Goal: Task Accomplishment & Management: Manage account settings

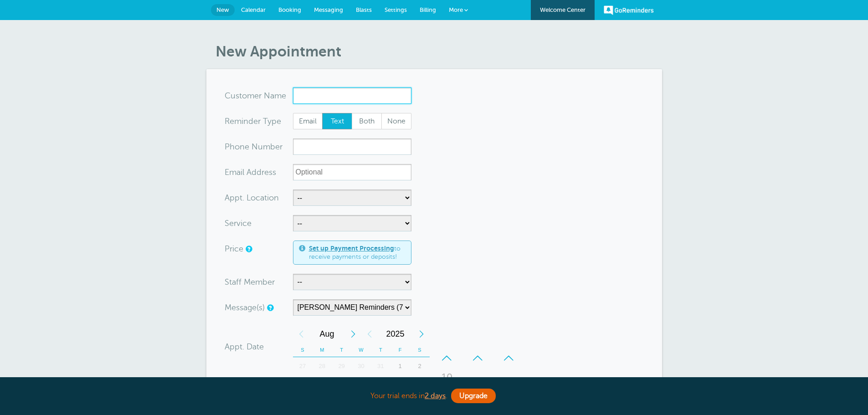
click at [340, 97] on input "x-no-autofill" at bounding box center [352, 95] width 118 height 16
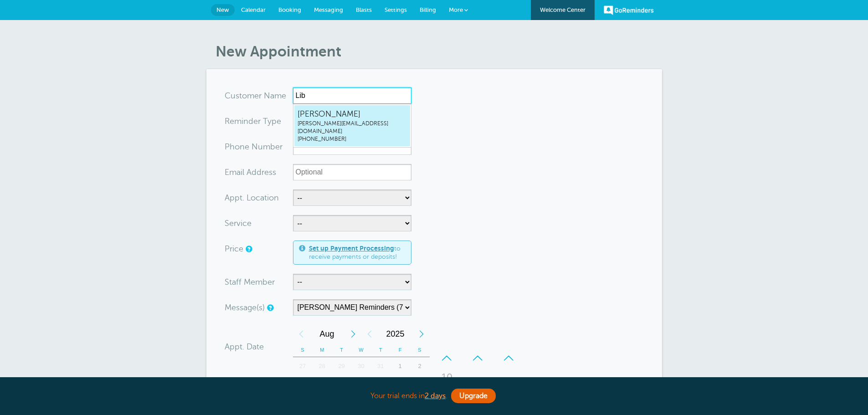
click at [333, 121] on span "libby@grifco.com" at bounding box center [351, 127] width 109 height 15
type input "LibbyReinerlibby@grifco.com2086914506"
type input "[PERSON_NAME]"
radio input "false"
radio input "true"
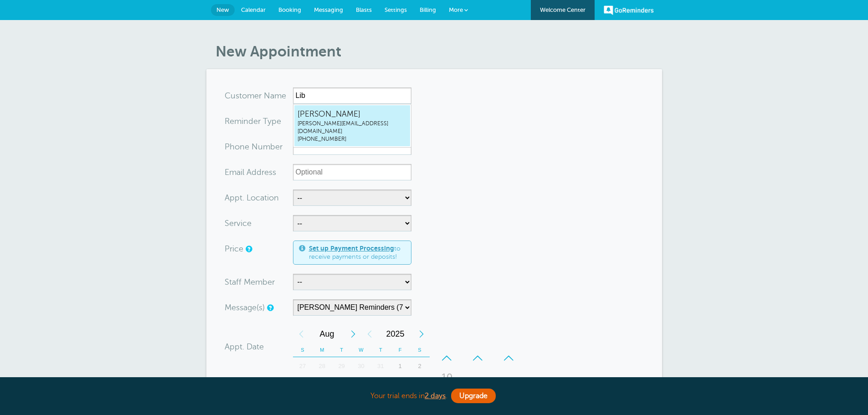
type input "(208) 691-4506"
type input "libby@grifco.com"
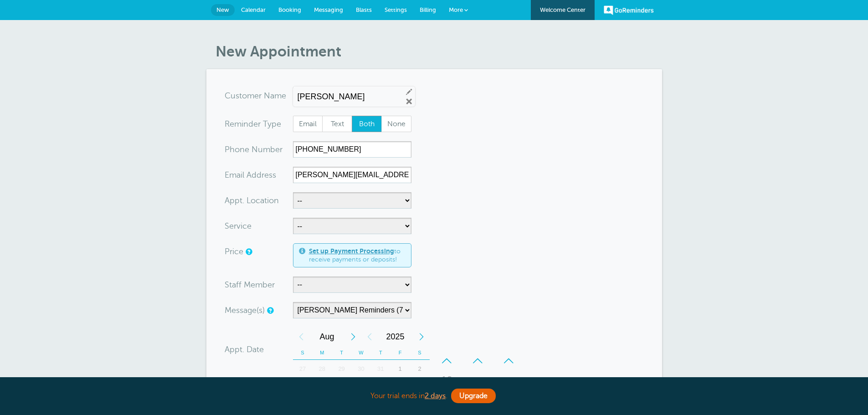
click at [369, 124] on span "Both" at bounding box center [366, 123] width 29 height 15
click at [352, 116] on input "Both" at bounding box center [351, 115] width 0 height 0
click at [338, 199] on select "-- Cheney Office Griffiths, Dreher & Evans, PS, CPAs Video Call Your Home" at bounding box center [352, 200] width 118 height 16
select select "24510"
click at [293, 192] on select "-- Cheney Office Griffiths, Dreher & Evans, PS, CPAs Video Call Your Home" at bounding box center [352, 200] width 118 height 16
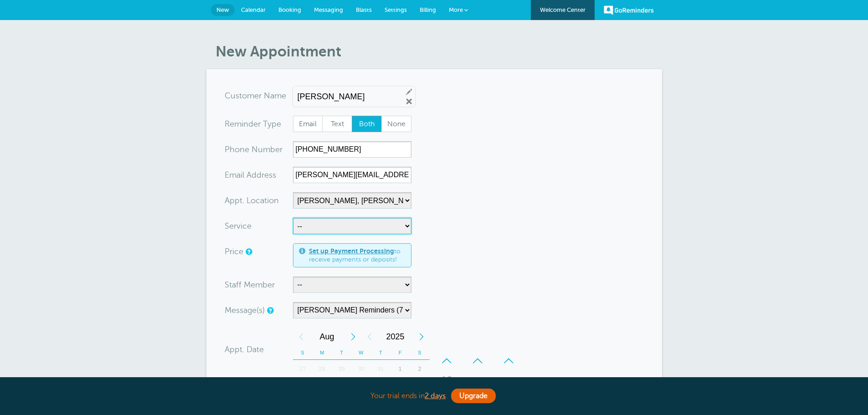
click at [331, 223] on select "-- Business Valuation Planning Financial Planning General Meeting Investment Ad…" at bounding box center [352, 226] width 118 height 16
select select "27837"
click at [293, 218] on select "-- Business Valuation Planning Financial Planning General Meeting Investment Ad…" at bounding box center [352, 226] width 118 height 16
click at [458, 223] on form "You are creating a new customer. To use an existing customer select one from th…" at bounding box center [434, 339] width 419 height 504
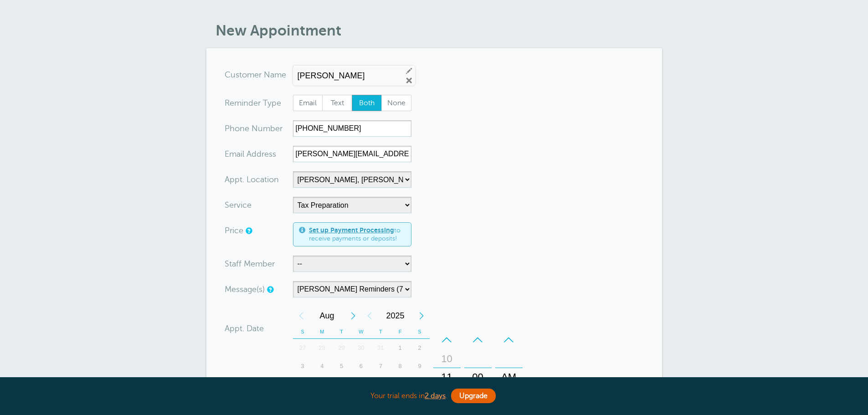
scroll to position [46, 0]
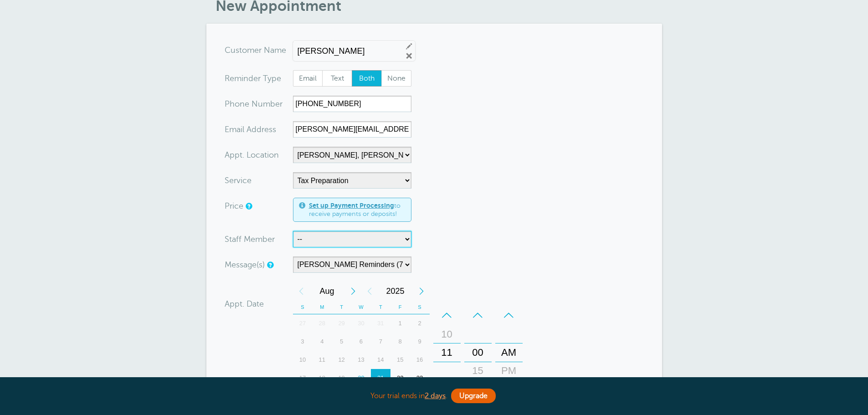
click at [357, 243] on select "-- Bruce Felt Client Services Deanna Dreher Kelly Klossner Libby Reiner Logan D…" at bounding box center [352, 239] width 118 height 16
select select "21420"
click at [293, 231] on select "-- Bruce Felt Client Services Deanna Dreher Kelly Klossner Libby Reiner Logan D…" at bounding box center [352, 239] width 118 height 16
click at [555, 221] on form "You are creating a new customer. To use an existing customer select one from th…" at bounding box center [434, 294] width 419 height 504
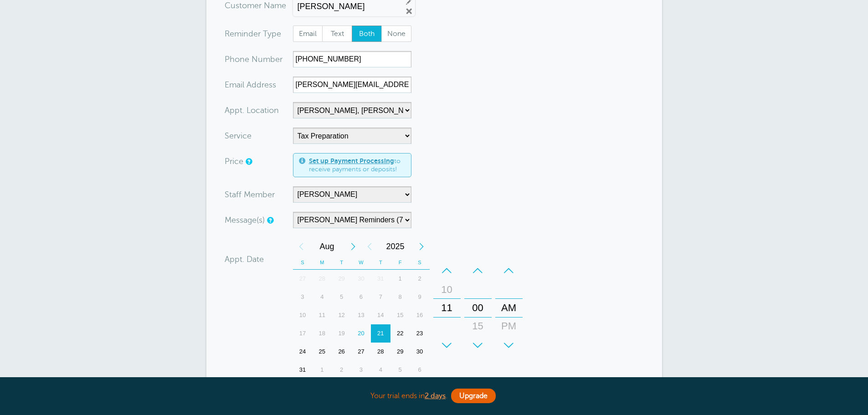
scroll to position [91, 0]
click at [402, 217] on select "Cheney Reminders (7 days-Tomorrow) Main Generic (7 days -Tomorrow) Main Staff (…" at bounding box center [352, 219] width 118 height 16
select select "159548"
click at [293, 211] on select "Cheney Reminders (7 days-Tomorrow) Main Generic (7 days -Tomorrow) Main Staff (…" at bounding box center [352, 219] width 118 height 16
click at [460, 210] on form "You are creating a new customer. To use an existing customer select one from th…" at bounding box center [434, 248] width 419 height 504
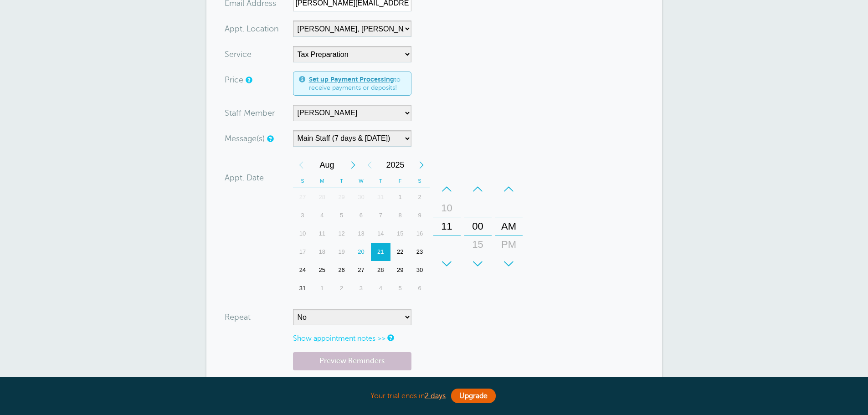
scroll to position [182, 0]
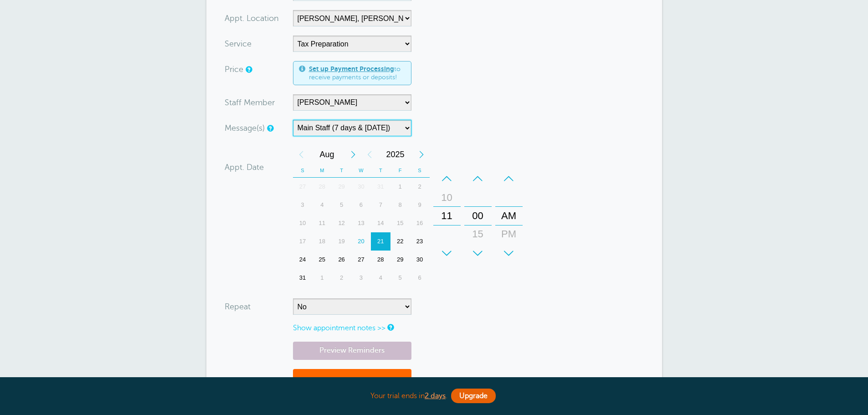
click at [328, 129] on select "Cheney Reminders (7 days-Tomorrow) Main Generic (7 days -Tomorrow) Main Staff (…" at bounding box center [352, 128] width 118 height 16
click at [443, 116] on form "You are creating a new customer. To use an existing customer select one from th…" at bounding box center [434, 157] width 419 height 504
click at [454, 128] on div "Message(s) Cheney Reminders (7 days-Tomorrow) Main Generic (7 days -Tomorrow) M…" at bounding box center [373, 128] width 296 height 16
click at [342, 275] on div "2" at bounding box center [342, 278] width 20 height 18
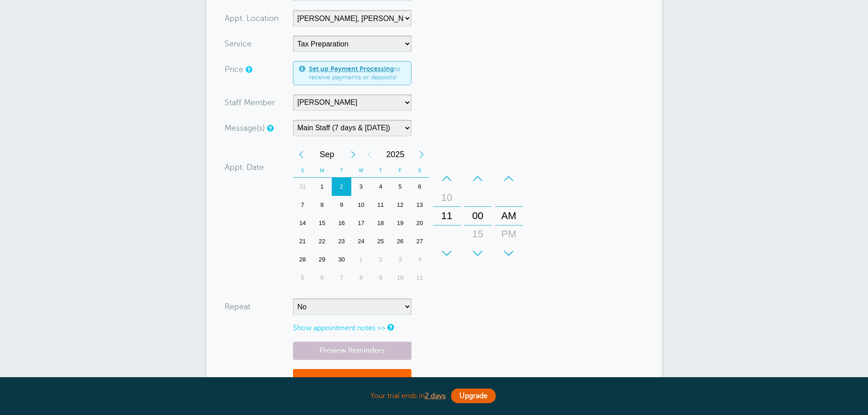
click at [479, 128] on div "Message(s) Cheney Reminders (7 days-Tomorrow) Main Generic (7 days -Tomorrow) M…" at bounding box center [373, 128] width 296 height 16
click at [448, 200] on div "10" at bounding box center [447, 198] width 22 height 18
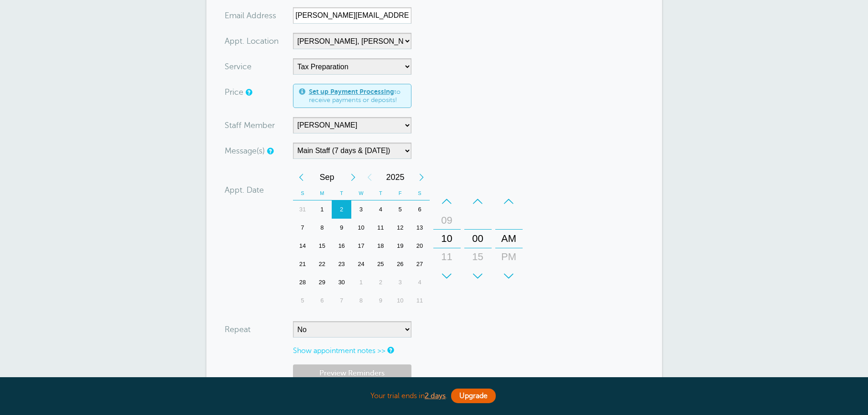
scroll to position [228, 0]
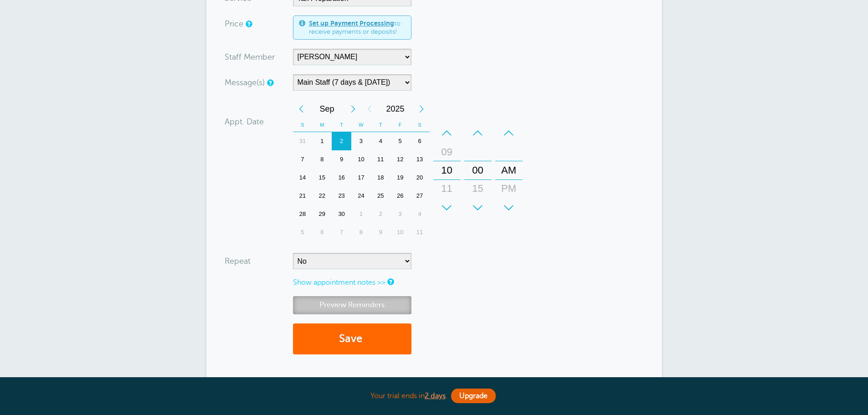
click at [368, 303] on link "Preview Reminders" at bounding box center [352, 305] width 118 height 18
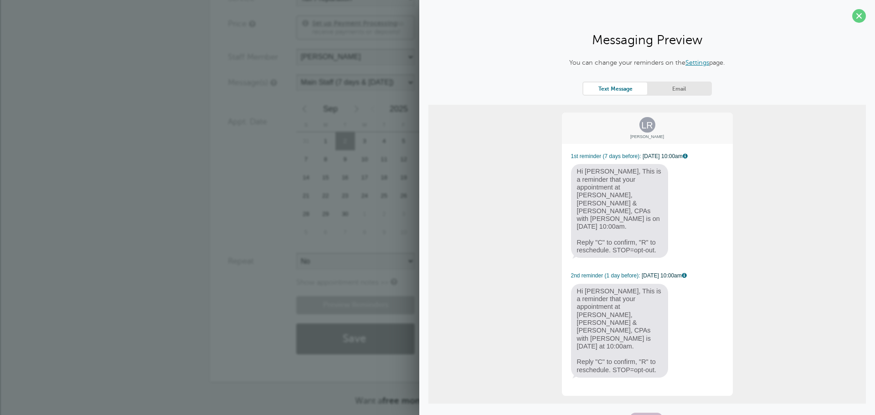
click at [690, 95] on div "Text Message Email" at bounding box center [646, 89] width 129 height 14
click at [681, 90] on link "Email" at bounding box center [679, 88] width 64 height 12
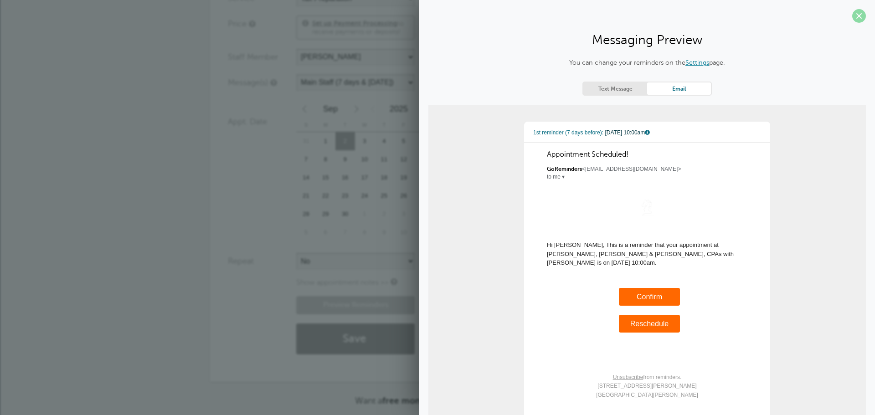
click at [852, 16] on span at bounding box center [859, 16] width 14 height 14
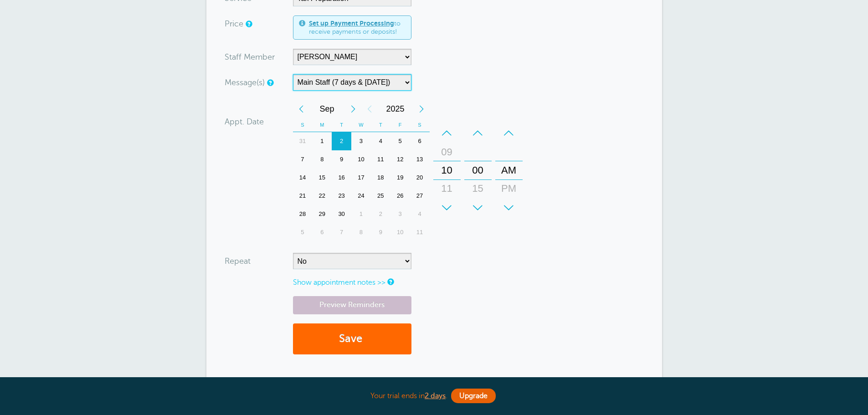
click at [358, 82] on select "Cheney Reminders (7 days-Tomorrow) Main Generic (7 days -Tomorrow) Main Staff (…" at bounding box center [352, 82] width 118 height 16
click at [293, 74] on select "Cheney Reminders (7 days-Tomorrow) Main Generic (7 days -Tomorrow) Main Staff (…" at bounding box center [352, 82] width 118 height 16
drag, startPoint x: 375, startPoint y: 339, endPoint x: 522, endPoint y: 321, distance: 147.8
click at [522, 321] on div "Preview Reminders Save" at bounding box center [434, 329] width 419 height 67
click at [395, 84] on select "Cheney Reminders (7 days-Tomorrow) Main Generic (7 days -Tomorrow) Main Staff (…" at bounding box center [352, 82] width 118 height 16
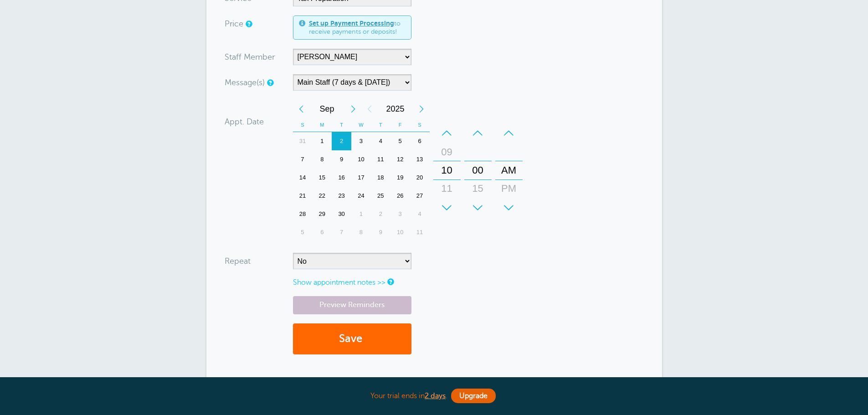
click at [466, 73] on form "You are creating a new customer. To use an existing customer select one from th…" at bounding box center [434, 112] width 419 height 504
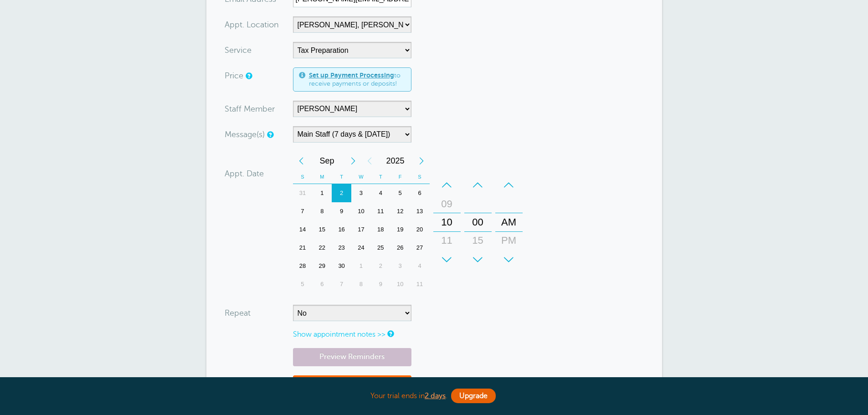
scroll to position [319, 0]
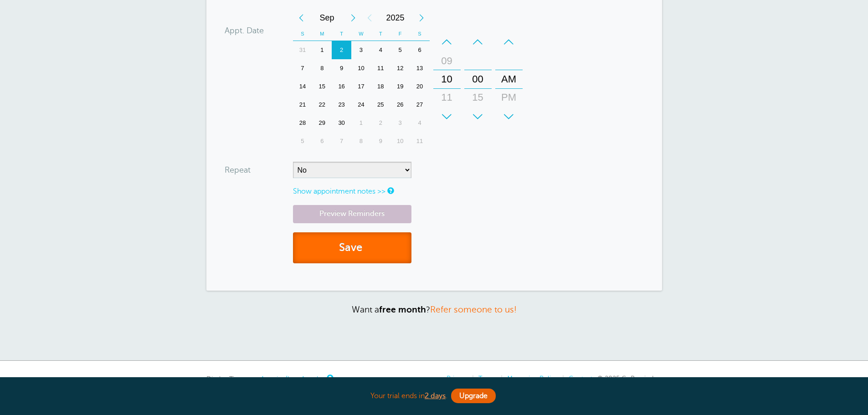
click at [362, 246] on button "Save" at bounding box center [352, 247] width 118 height 31
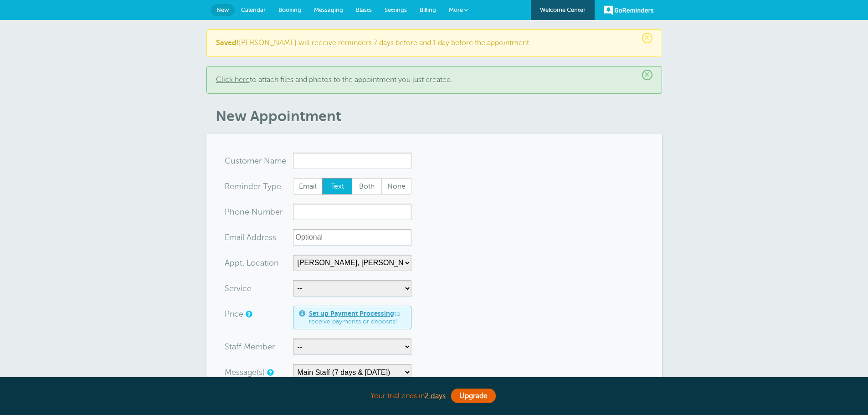
select select "24510"
select select "159548"
click at [647, 75] on span "×" at bounding box center [647, 75] width 10 height 10
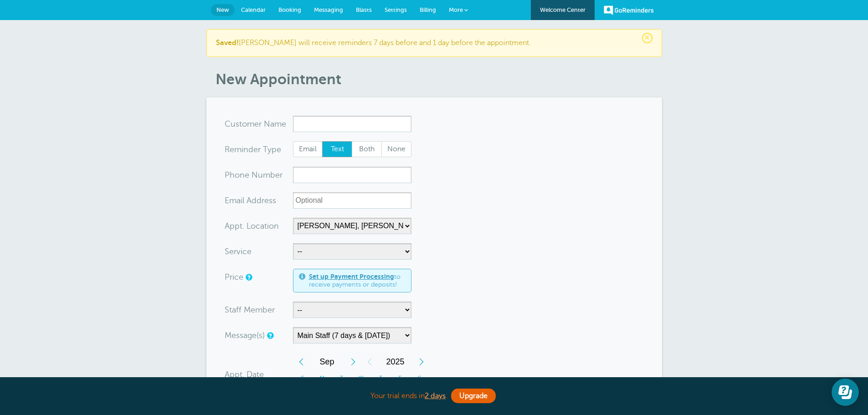
click at [647, 42] on span "×" at bounding box center [647, 38] width 10 height 10
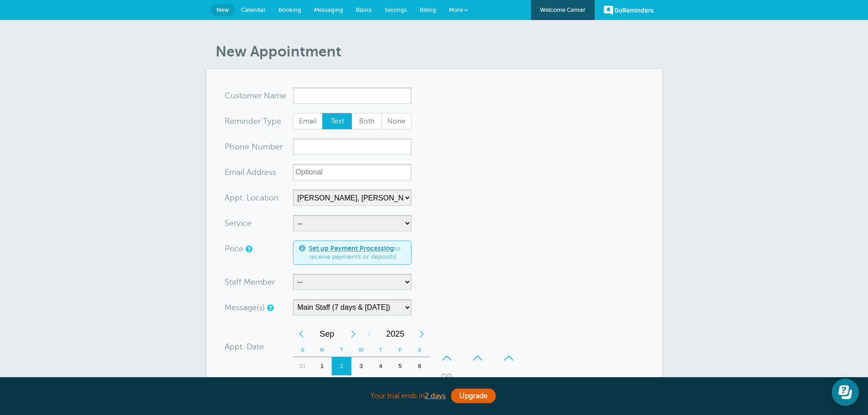
click at [330, 7] on span "Messaging" at bounding box center [328, 9] width 29 height 7
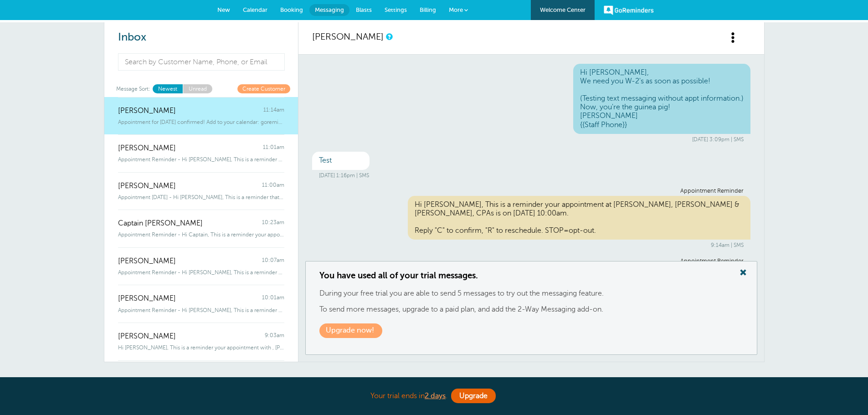
scroll to position [761, 0]
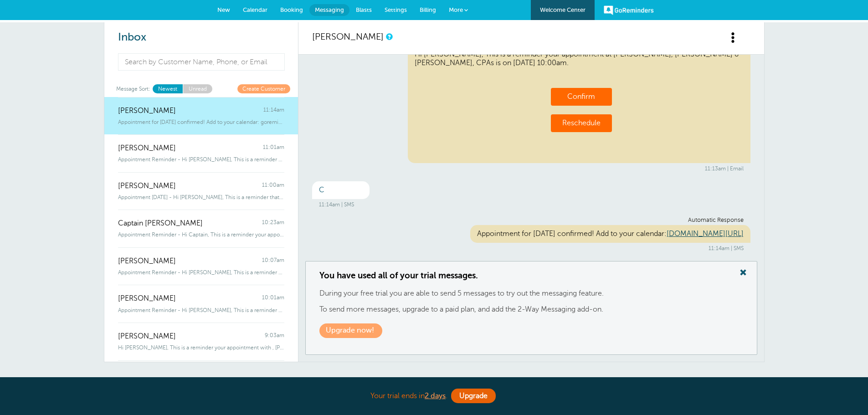
click at [464, 9] on link "More" at bounding box center [458, 10] width 32 height 21
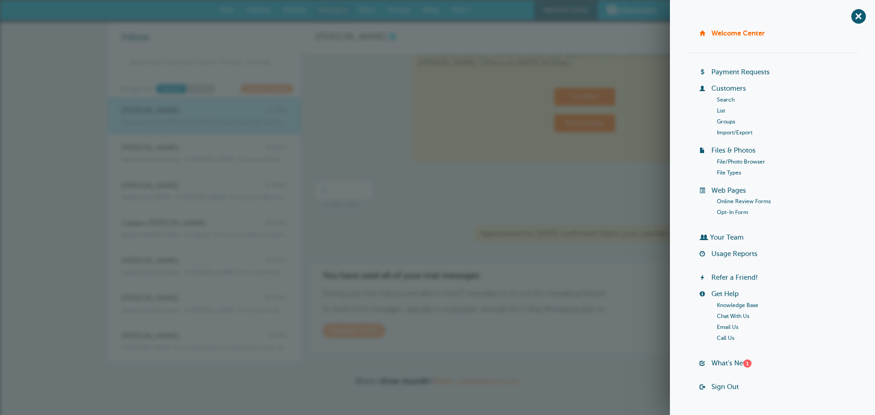
click at [457, 194] on div "C 11:14am | SMS" at bounding box center [534, 194] width 438 height 27
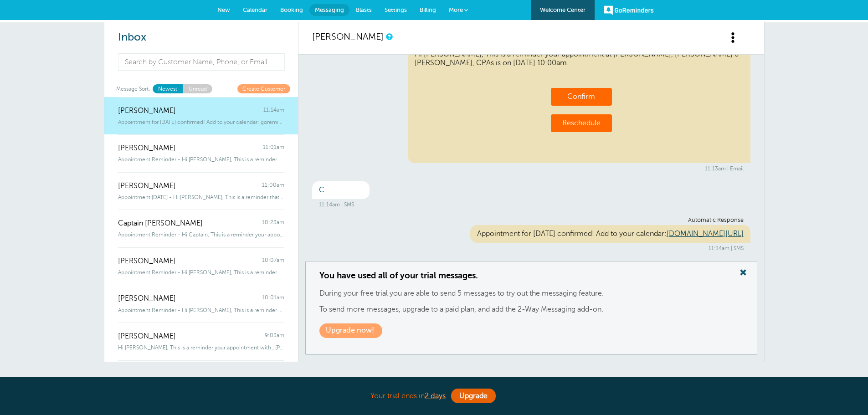
click at [301, 5] on link "Booking" at bounding box center [292, 10] width 36 height 20
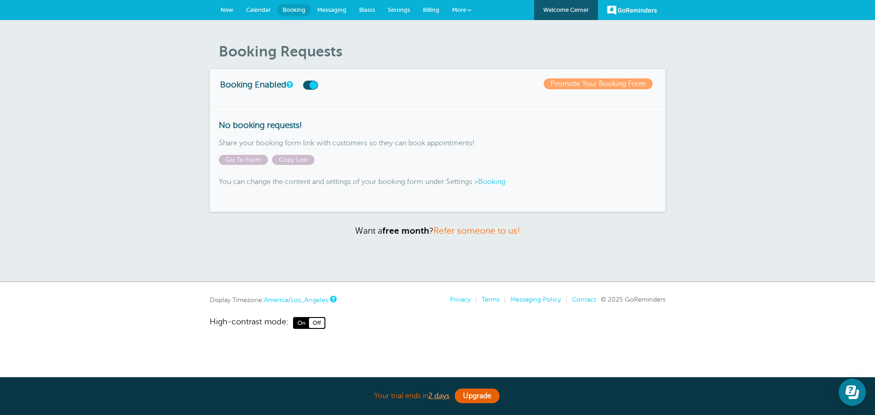
click at [231, 7] on span "New" at bounding box center [226, 9] width 13 height 7
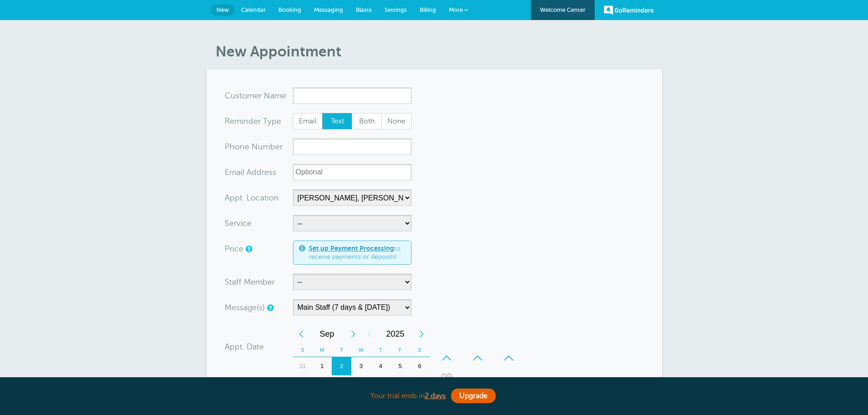
select select "24510"
select select "159548"
click at [408, 196] on select "-- Cheney Office Griffiths, Dreher & Evans, PS, CPAs Video Call Your Home" at bounding box center [352, 198] width 118 height 16
click at [482, 161] on form "You are creating a new customer. To use an existing customer select one from th…" at bounding box center [434, 337] width 419 height 501
click at [326, 9] on span "Messaging" at bounding box center [328, 9] width 29 height 7
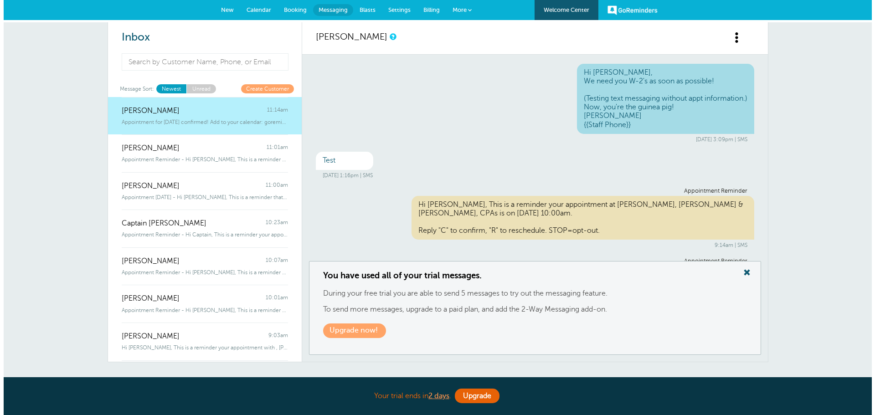
scroll to position [761, 0]
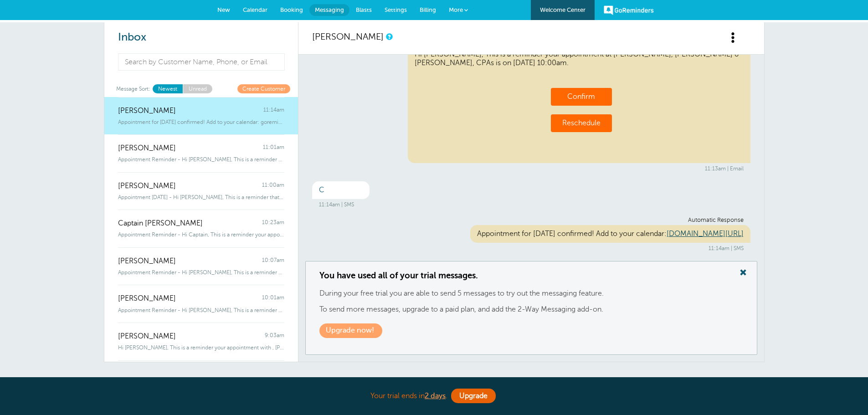
click at [451, 4] on link "More" at bounding box center [458, 10] width 32 height 21
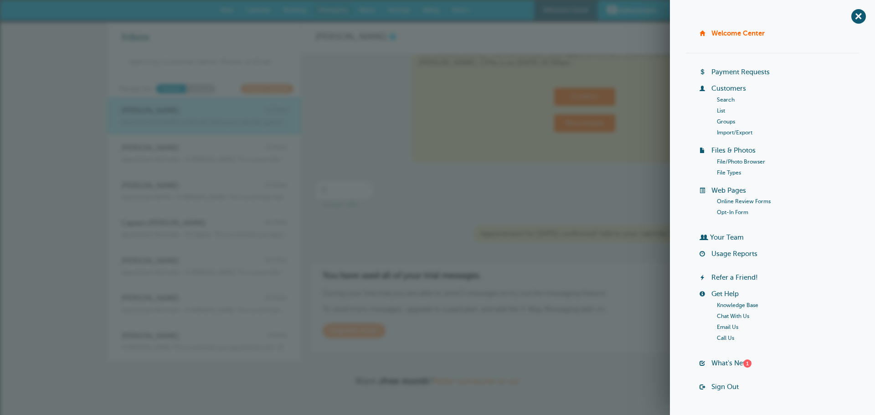
click at [717, 234] on link "Your Team" at bounding box center [727, 237] width 34 height 7
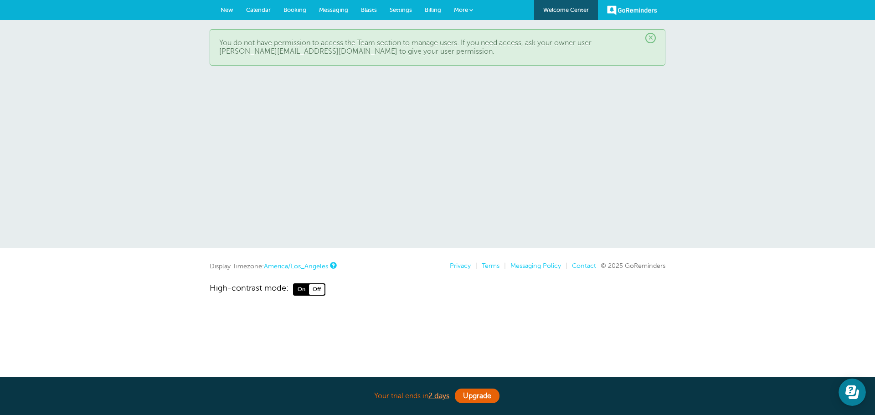
click at [646, 36] on span "×" at bounding box center [650, 38] width 10 height 10
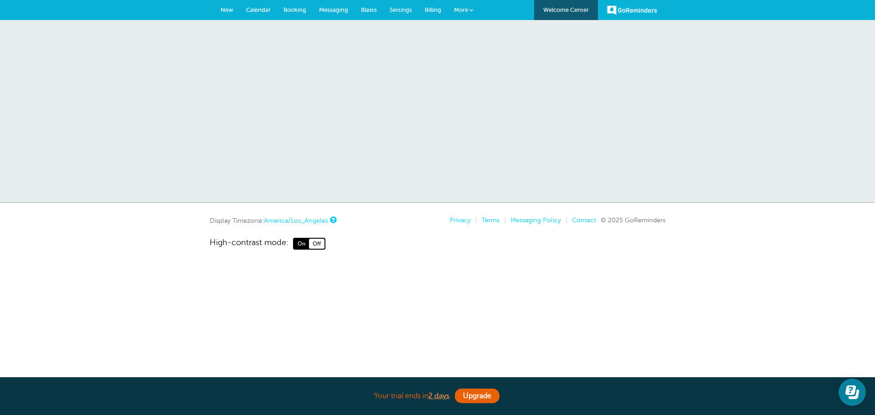
click at [230, 8] on span "New" at bounding box center [226, 9] width 13 height 7
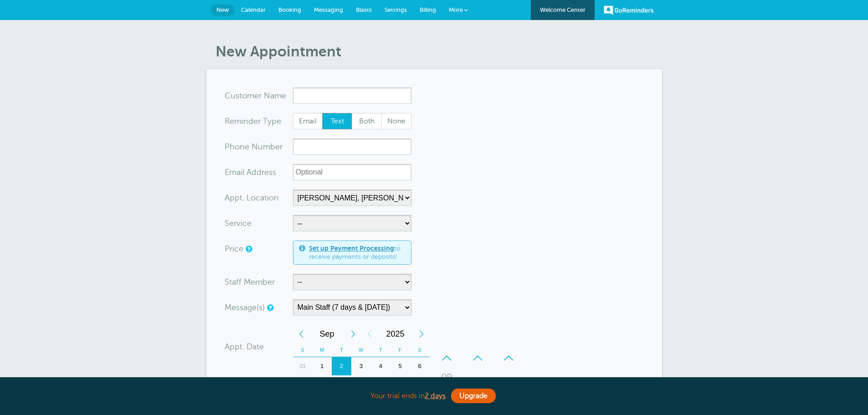
select select "24510"
select select "159548"
select select "24510"
select select "159548"
click at [325, 8] on span "Messaging" at bounding box center [328, 9] width 29 height 7
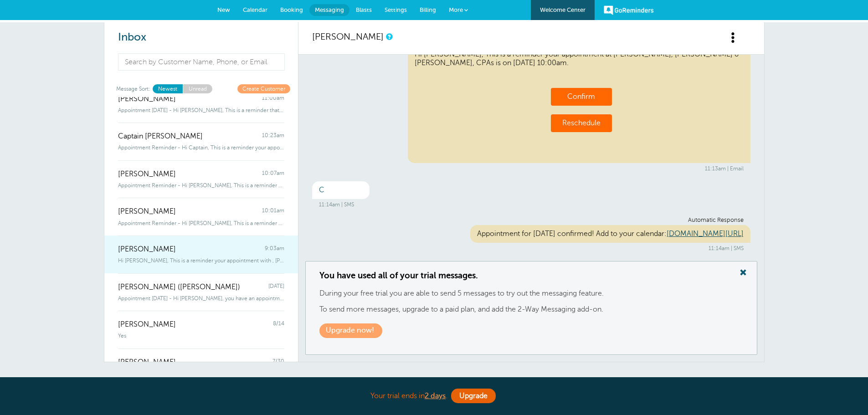
scroll to position [91, 0]
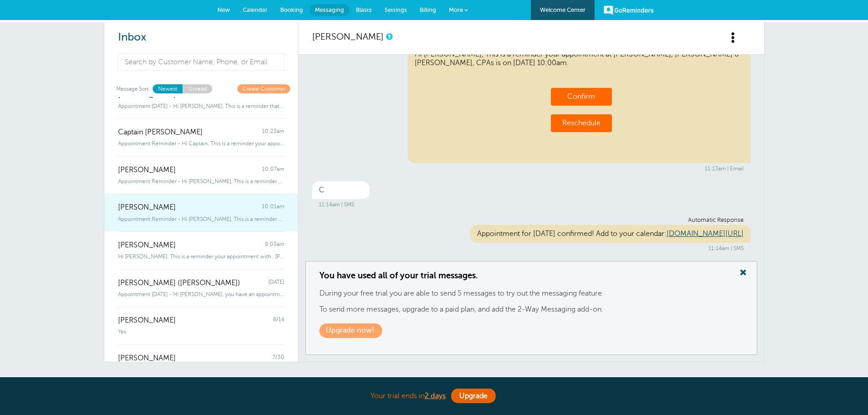
click at [179, 205] on div "Libby Reiner 10:01am" at bounding box center [201, 203] width 166 height 18
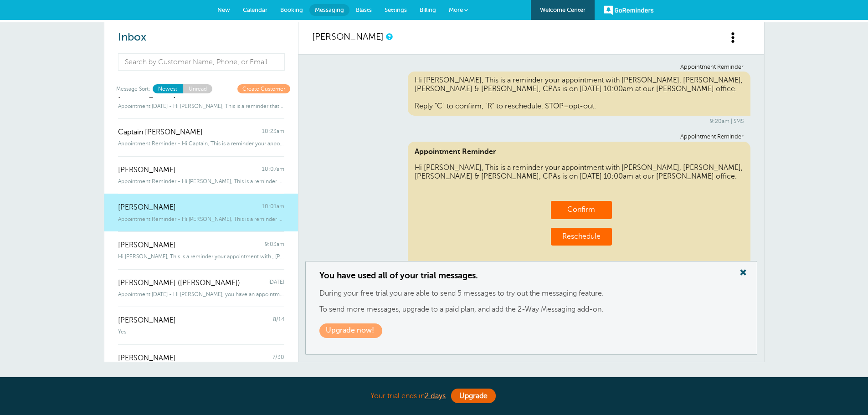
scroll to position [406, 0]
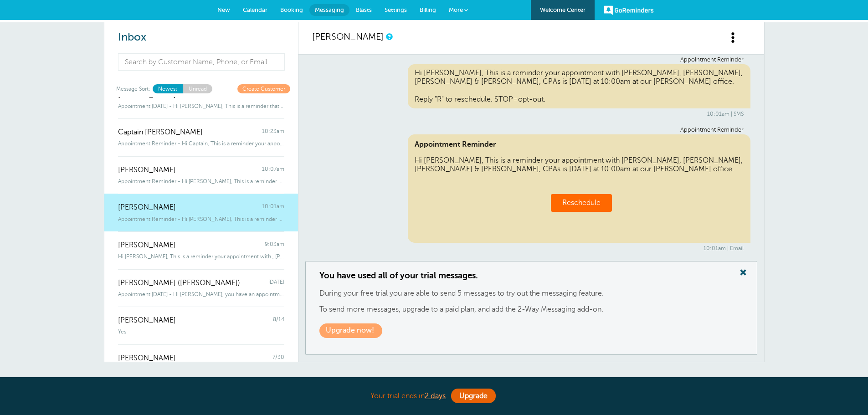
click at [746, 270] on span at bounding box center [743, 273] width 18 height 12
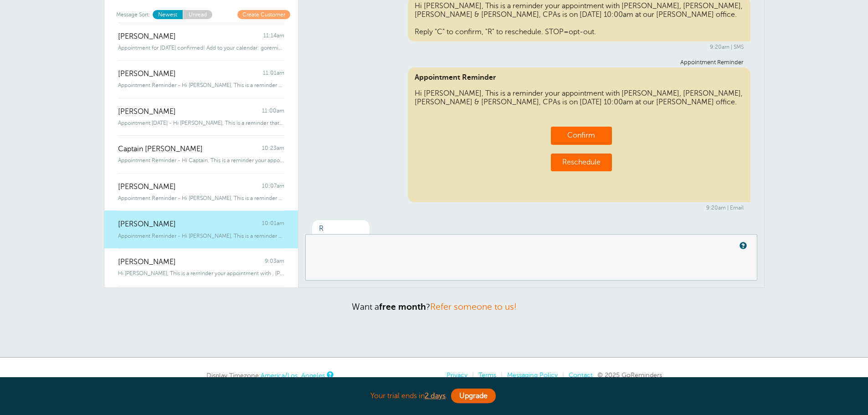
scroll to position [0, 0]
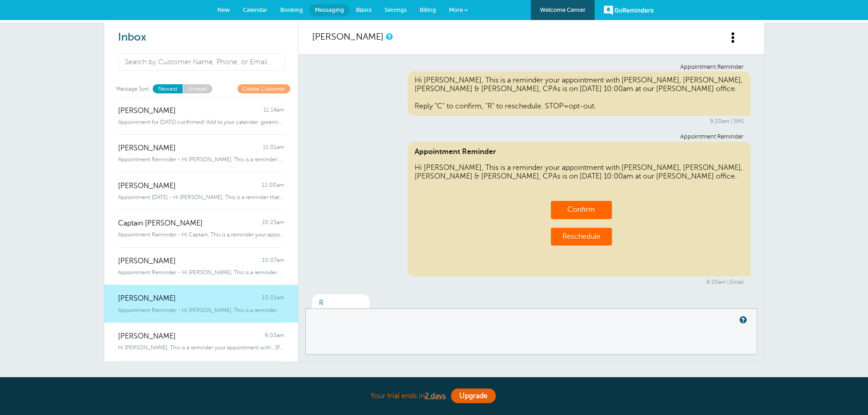
click at [219, 7] on span "New" at bounding box center [223, 9] width 13 height 7
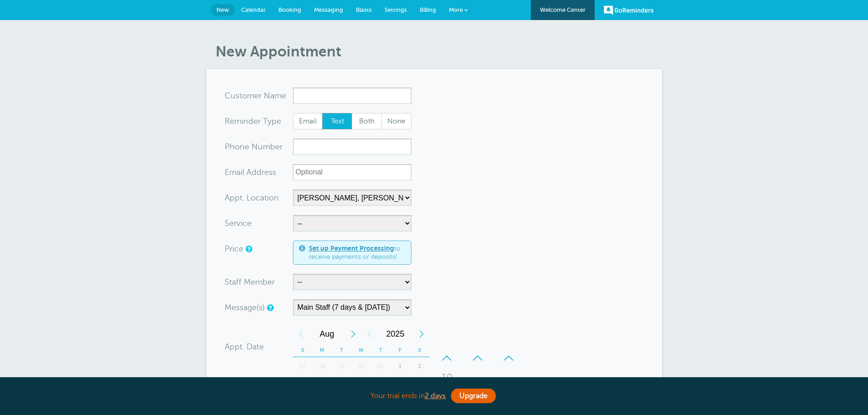
select select "24510"
select select "159548"
click at [335, 94] on input "x-no-autofill" at bounding box center [352, 95] width 118 height 16
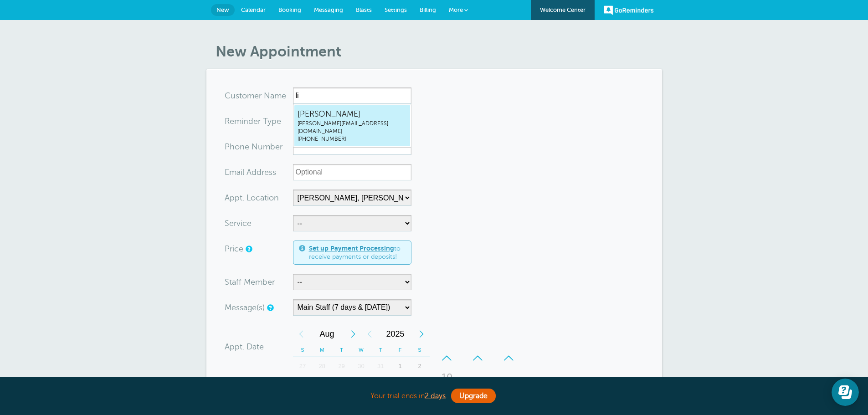
click at [330, 118] on span "[PERSON_NAME]" at bounding box center [351, 113] width 109 height 11
type input "[EMAIL_ADDRESS]"
type input "[PERSON_NAME]"
radio input "false"
radio input "true"
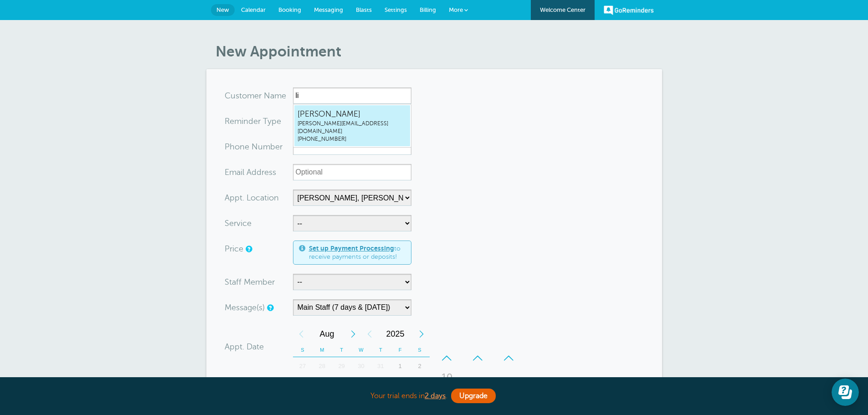
type input "[PHONE_NUMBER]"
type input "[PERSON_NAME][EMAIL_ADDRESS][DOMAIN_NAME]"
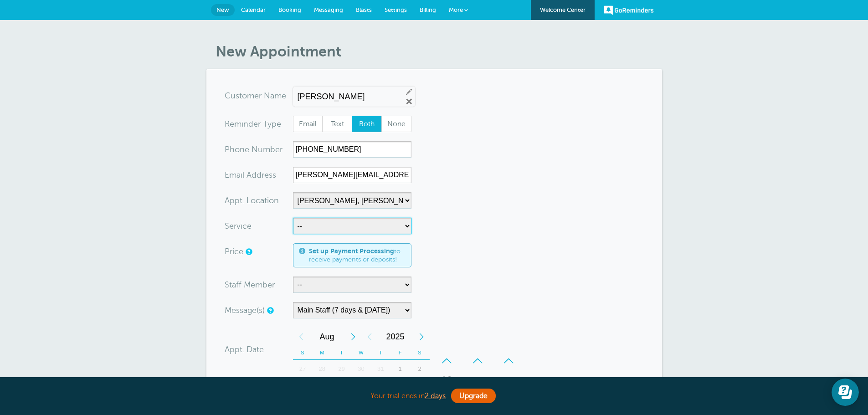
click at [337, 225] on select "-- Business Valuation Planning Financial Planning General Meeting Investment Ad…" at bounding box center [352, 226] width 118 height 16
select select "27837"
click at [293, 218] on select "-- Business Valuation Planning Financial Planning General Meeting Investment Ad…" at bounding box center [352, 226] width 118 height 16
click at [465, 196] on form "You are creating a new customer. To use an existing customer select one from th…" at bounding box center [434, 339] width 419 height 504
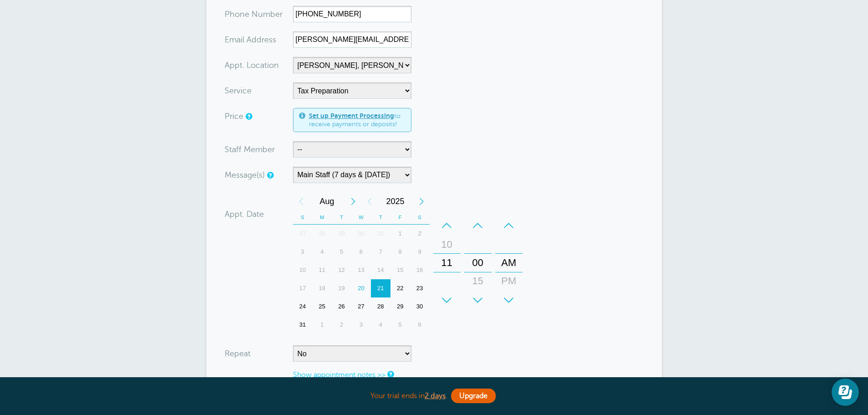
scroll to position [182, 0]
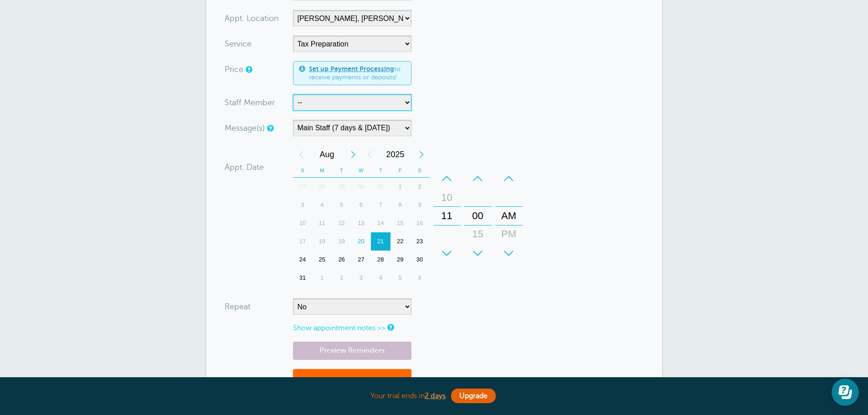
click at [333, 101] on select "-- Bruce Felt Client Services Deanna Dreher Kelly Klossner Libby Reiner Logan D…" at bounding box center [352, 102] width 118 height 16
select select "21420"
click at [293, 94] on select "-- Bruce Felt Client Services Deanna Dreher Kelly Klossner Libby Reiner Logan D…" at bounding box center [352, 102] width 118 height 16
click at [350, 153] on div "Next Month" at bounding box center [353, 154] width 16 height 18
click at [340, 186] on div "2" at bounding box center [342, 187] width 20 height 18
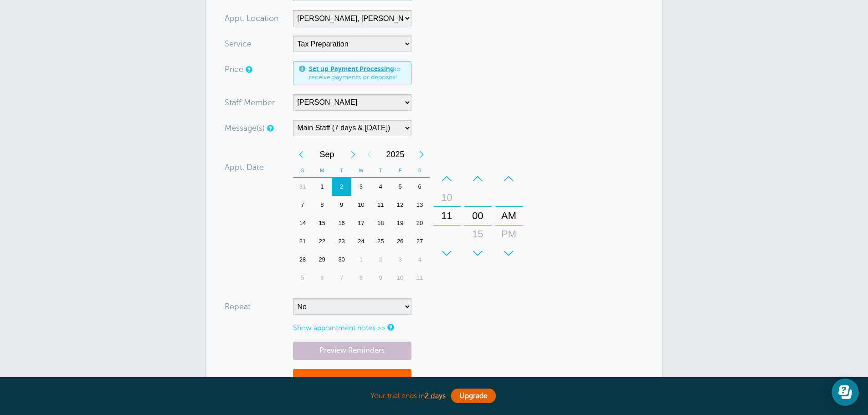
click at [599, 270] on form "You are creating a new customer. To use an existing customer select one from th…" at bounding box center [434, 157] width 419 height 504
click at [399, 189] on div "5" at bounding box center [400, 187] width 20 height 18
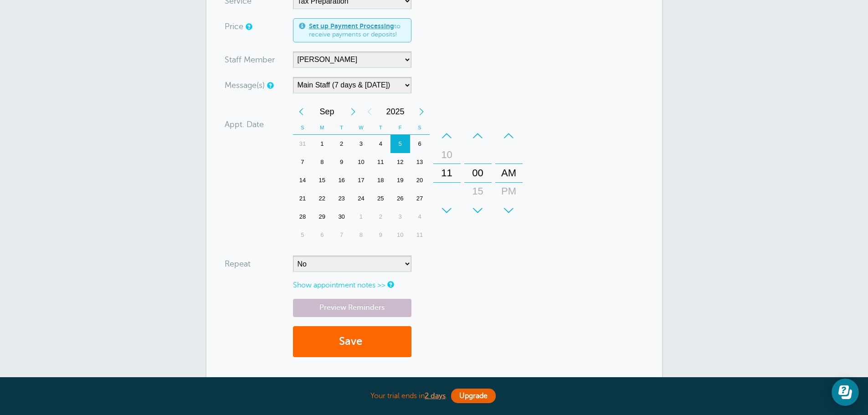
scroll to position [228, 0]
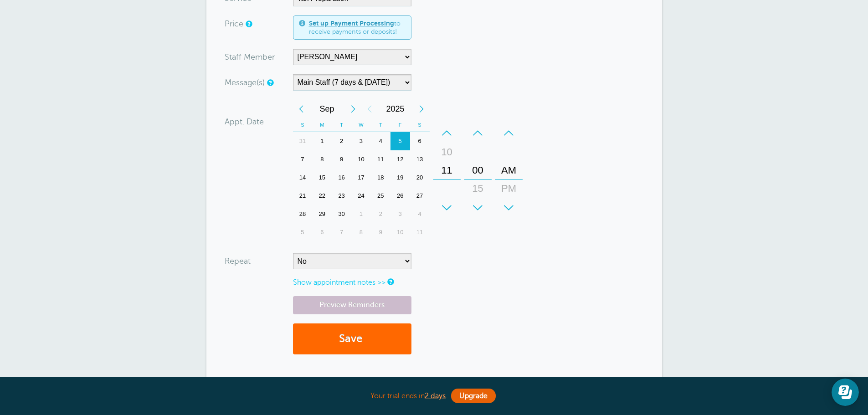
click at [361, 294] on form "You are creating a new customer. To use an existing customer select one from th…" at bounding box center [434, 112] width 419 height 504
click at [363, 300] on link "Preview Reminders" at bounding box center [352, 305] width 118 height 18
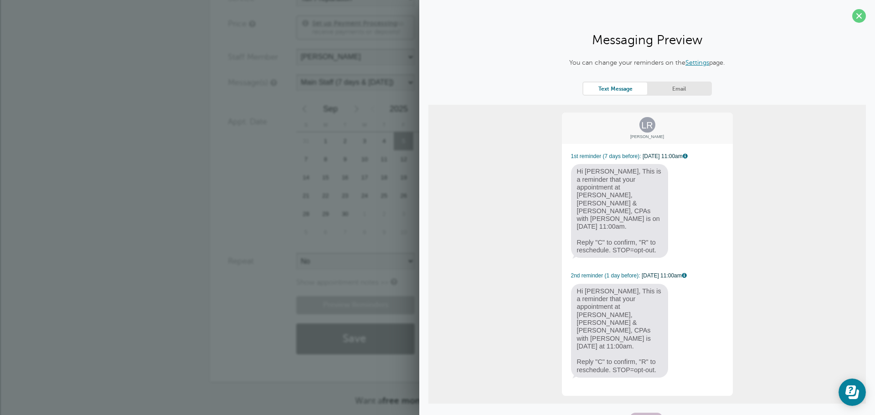
click at [241, 300] on div "Preview Reminders Save" at bounding box center [437, 329] width 419 height 67
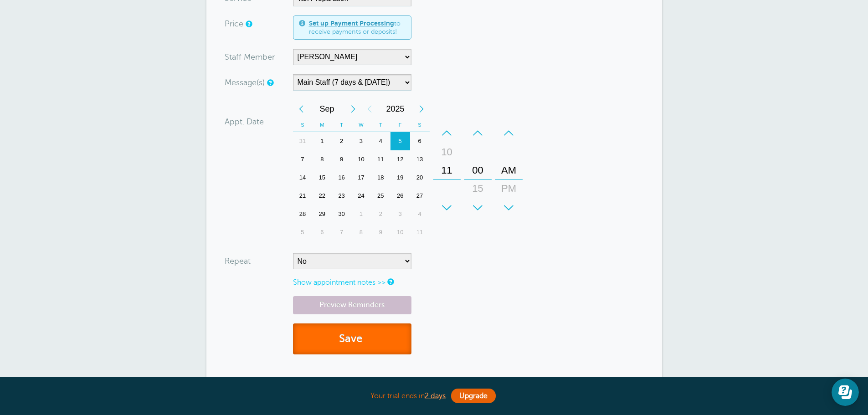
click at [363, 336] on button "Save" at bounding box center [352, 338] width 118 height 31
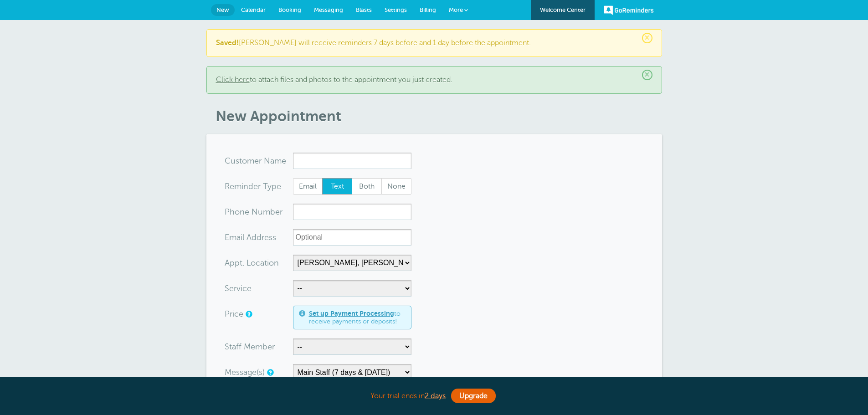
select select "24510"
select select "159548"
click at [648, 35] on span "×" at bounding box center [647, 38] width 10 height 10
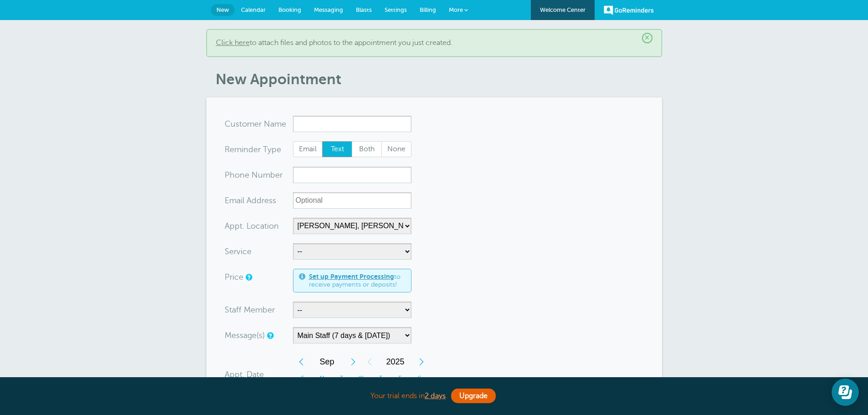
click at [645, 78] on h1 "New Appointment" at bounding box center [438, 79] width 446 height 17
click at [650, 41] on span "×" at bounding box center [647, 38] width 10 height 10
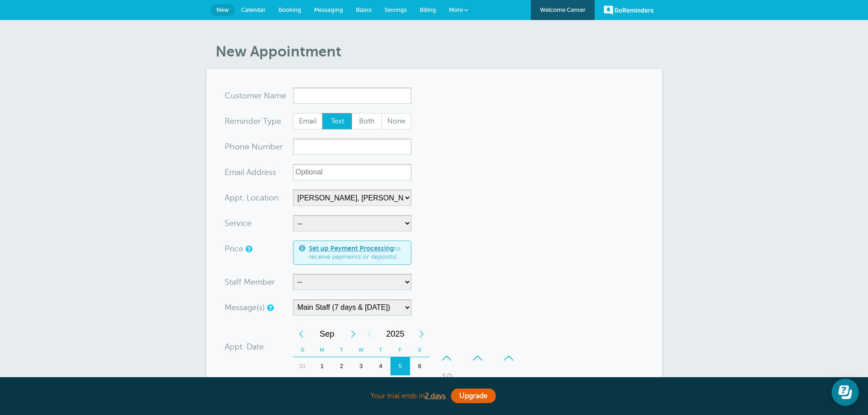
click at [249, 10] on span "Calendar" at bounding box center [253, 9] width 25 height 7
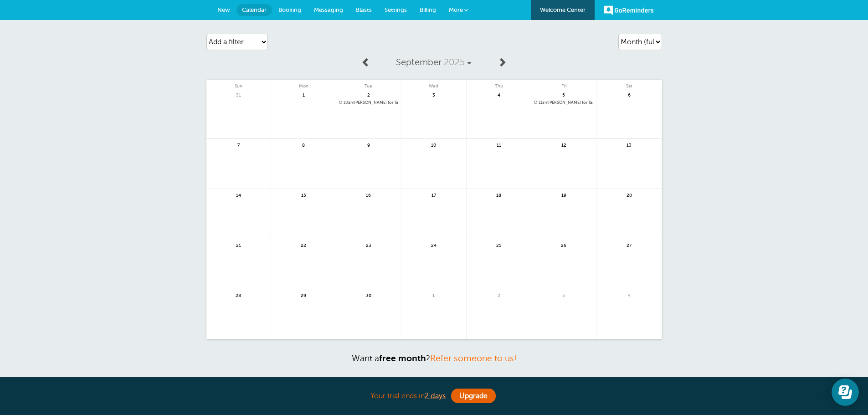
click at [364, 103] on span "10am [PERSON_NAME] for Tax Preparation with [PERSON_NAME] @[PERSON_NAME], [PERS…" at bounding box center [368, 102] width 59 height 5
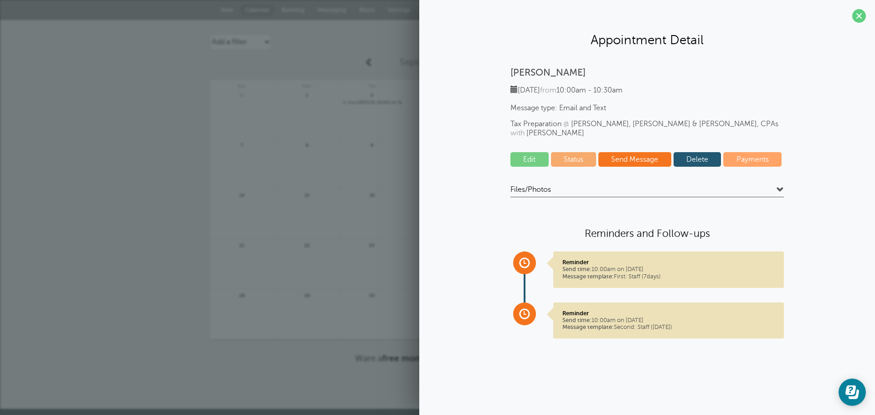
click at [176, 138] on div "Agenda Day Week Month (full view) Month (condensed) Add a filter Customer Searc…" at bounding box center [437, 214] width 875 height 389
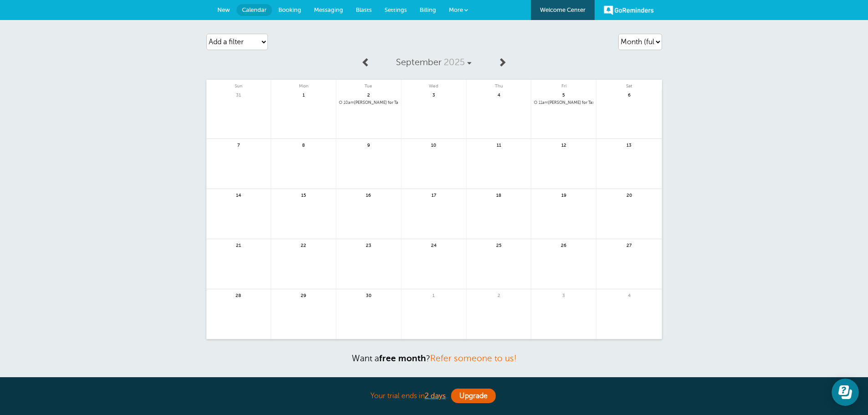
click at [219, 11] on span "New" at bounding box center [223, 9] width 13 height 7
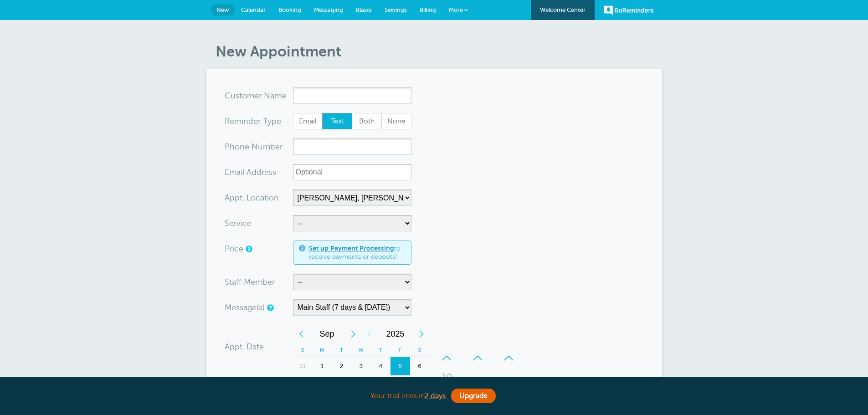
select select "24510"
select select "159548"
click at [394, 11] on span "Settings" at bounding box center [395, 9] width 22 height 7
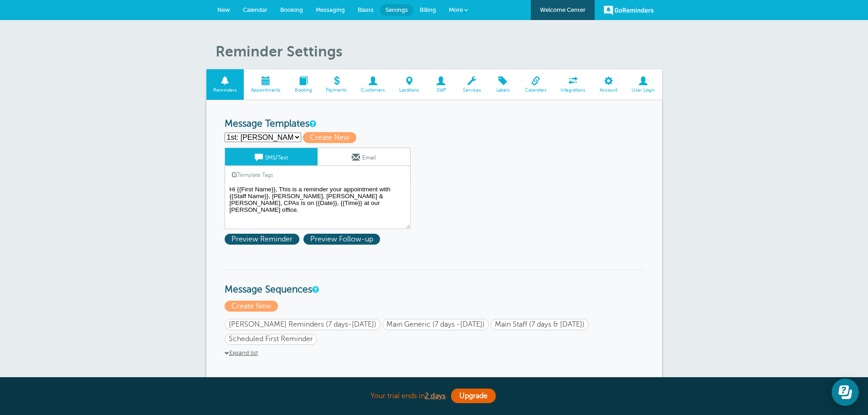
click at [368, 81] on span at bounding box center [373, 81] width 38 height 9
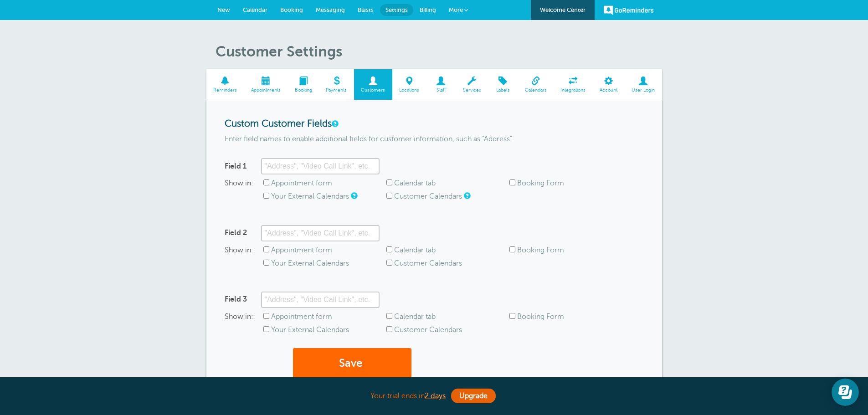
click at [440, 85] on span at bounding box center [441, 81] width 30 height 9
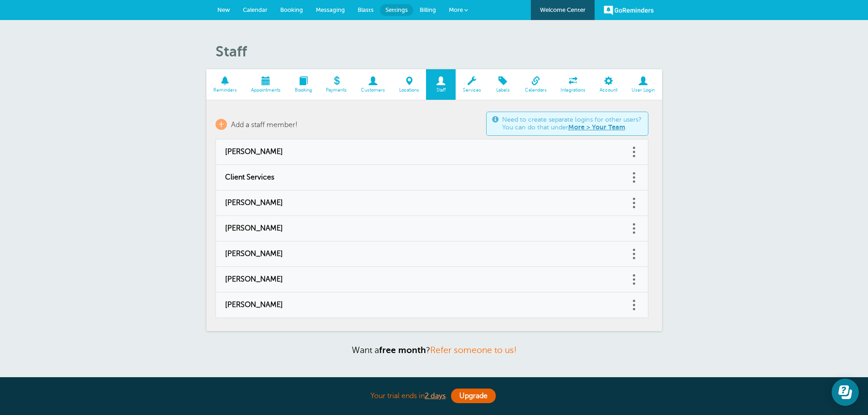
click at [364, 256] on span "[PERSON_NAME]" at bounding box center [422, 254] width 395 height 9
type input "[PERSON_NAME]"
type input "libby@grifco.com"
type input "(509) 960-7845"
select select "3"
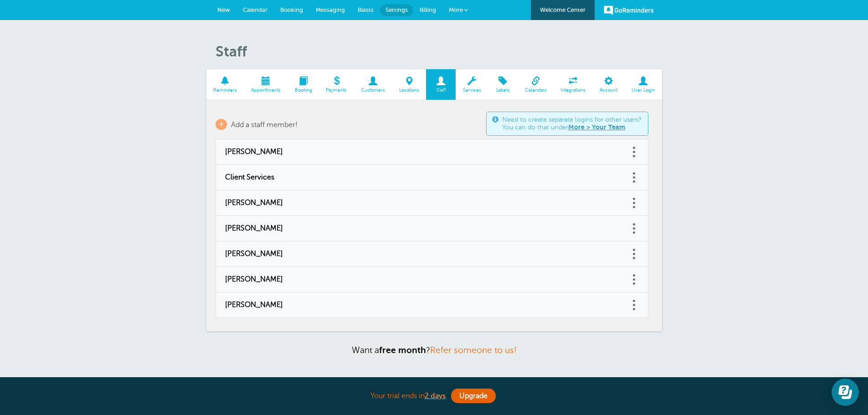
checkbox input "false"
select select "3"
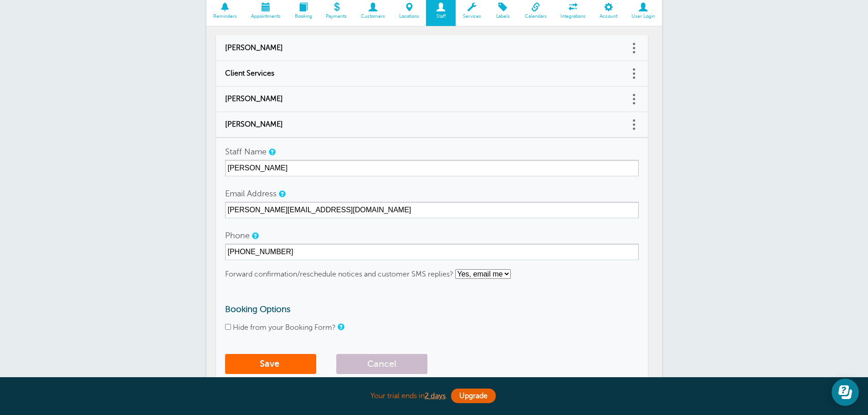
scroll to position [137, 0]
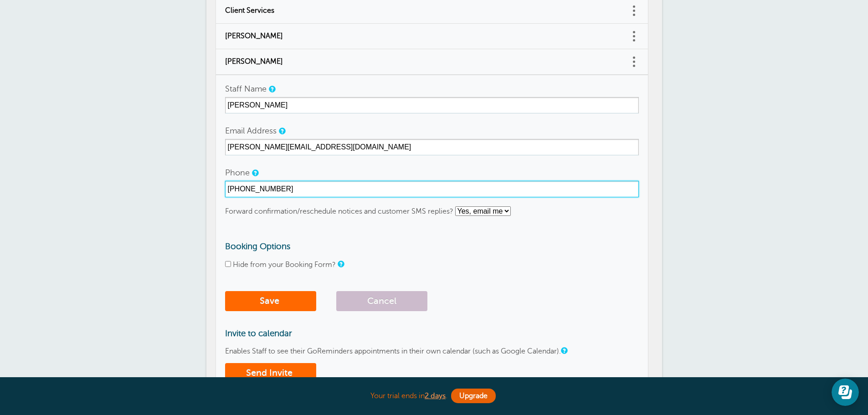
drag, startPoint x: 283, startPoint y: 187, endPoint x: 190, endPoint y: 185, distance: 92.5
click at [190, 185] on div "Staff Reminders Appointments Booking Payments Customers Locations Staff Service…" at bounding box center [434, 204] width 868 height 643
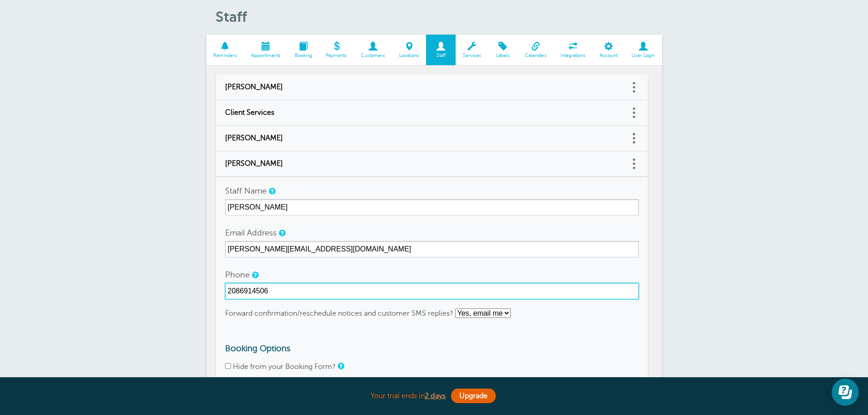
scroll to position [228, 0]
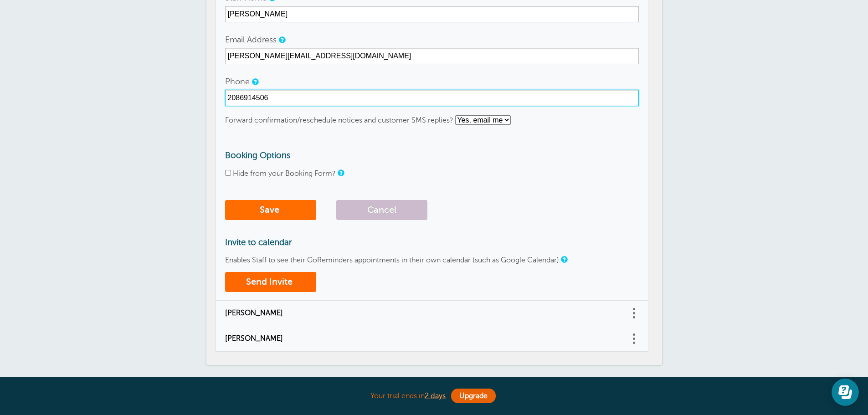
type input "2086914506"
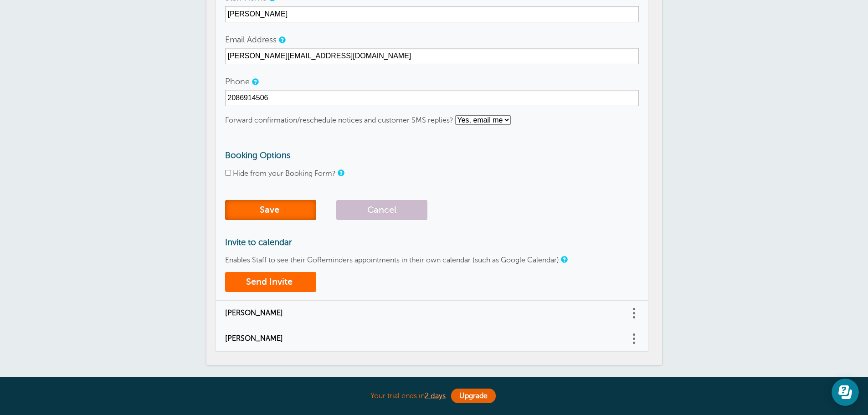
click at [260, 205] on button "Save" at bounding box center [270, 210] width 91 height 20
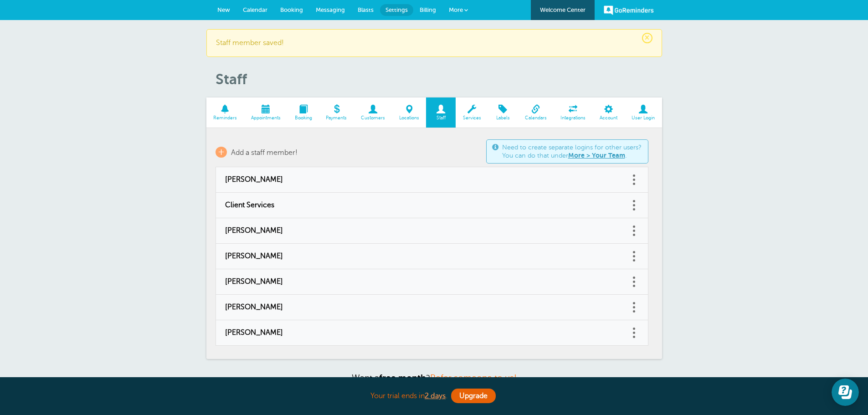
click at [251, 9] on span "Calendar" at bounding box center [255, 9] width 25 height 7
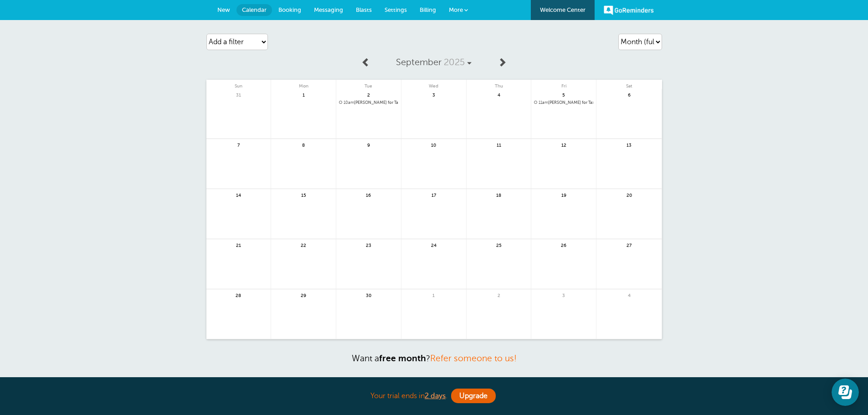
click at [569, 103] on span "11am [PERSON_NAME] for Tax Preparation with [PERSON_NAME] @[PERSON_NAME], [PERS…" at bounding box center [563, 102] width 59 height 5
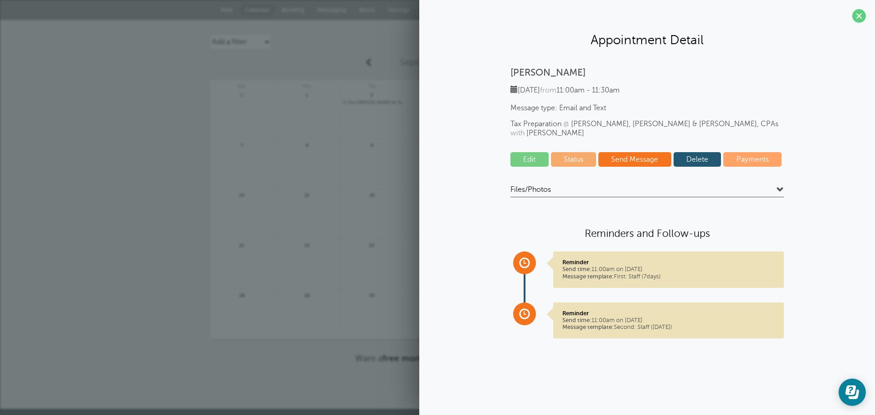
click at [693, 152] on link "Delete" at bounding box center [697, 159] width 48 height 15
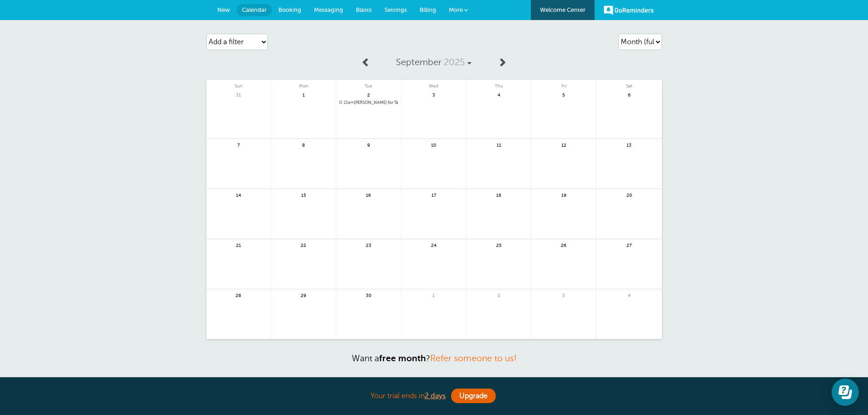
click at [370, 103] on span "10am Libby Reiner for Tax Preparation with Kelly Klossner @Griffiths, Dreher & …" at bounding box center [368, 102] width 59 height 5
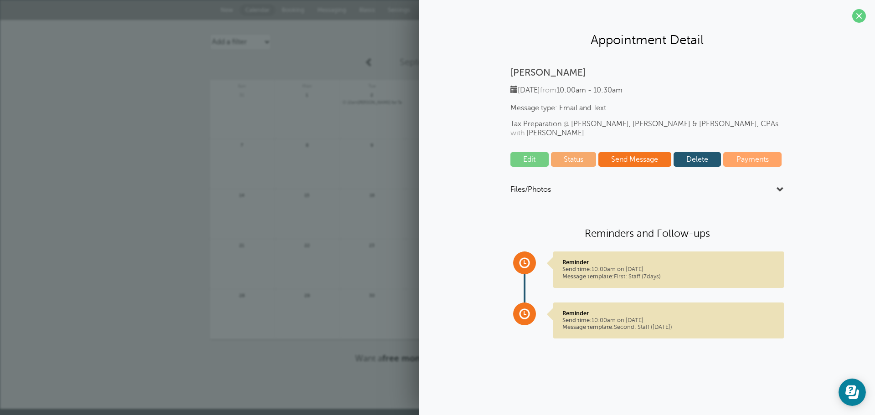
click at [704, 156] on link "Delete" at bounding box center [697, 159] width 48 height 15
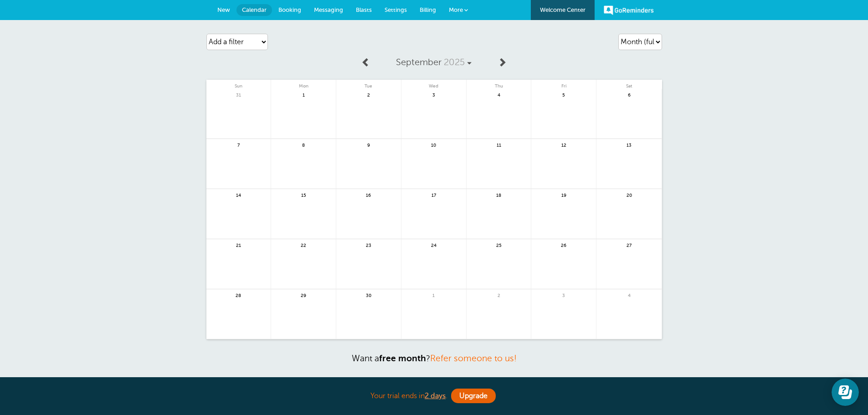
click at [223, 8] on span "New" at bounding box center [223, 9] width 13 height 7
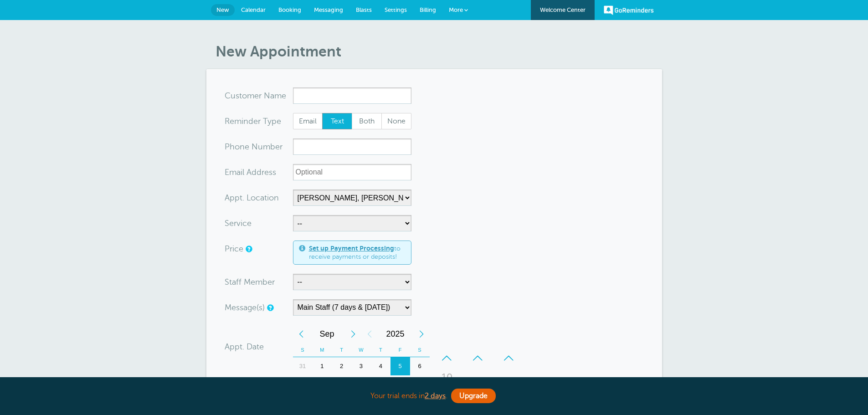
select select "24510"
select select "159548"
click at [319, 91] on input "x-no-autofill" at bounding box center [352, 95] width 118 height 16
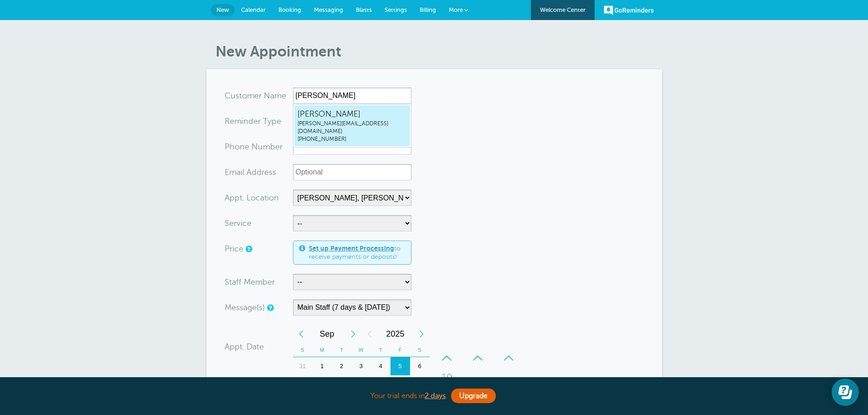
click at [347, 122] on span "libby@grifco.com" at bounding box center [351, 127] width 109 height 15
type input "LibbyReinerlibby@grifco.com2086914506"
type input "[PERSON_NAME]"
radio input "false"
radio input "true"
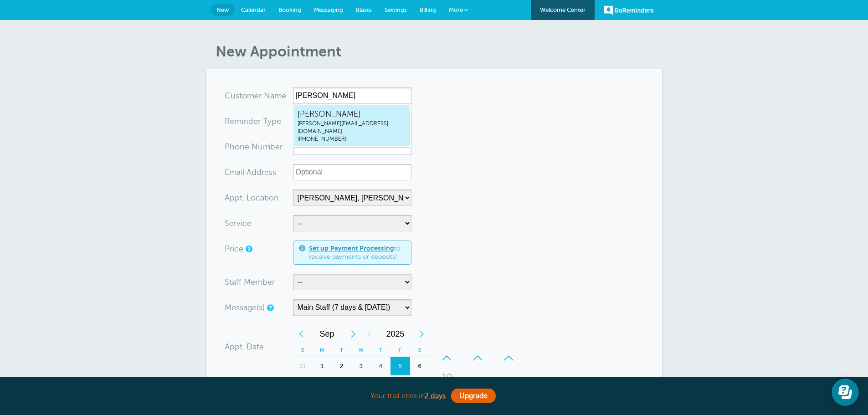
type input "(208) 691-4506"
type input "libby@grifco.com"
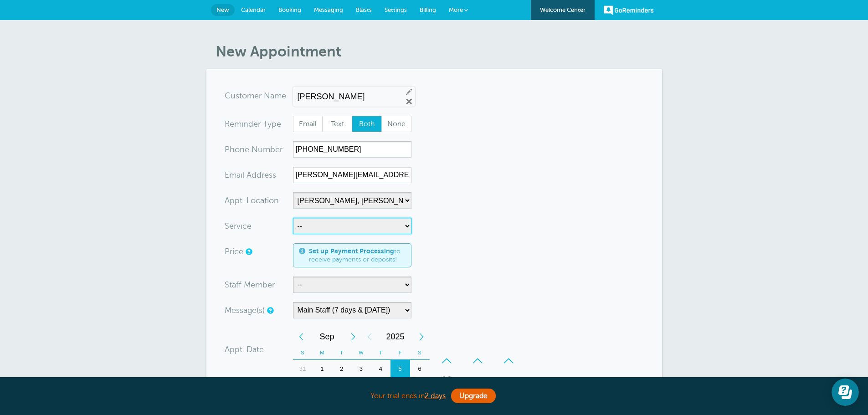
click at [333, 224] on select "-- Business Valuation Planning Financial Planning General Meeting Investment Ad…" at bounding box center [352, 226] width 118 height 16
select select "27837"
click at [293, 218] on select "-- Business Valuation Planning Financial Planning General Meeting Investment Ad…" at bounding box center [352, 226] width 118 height 16
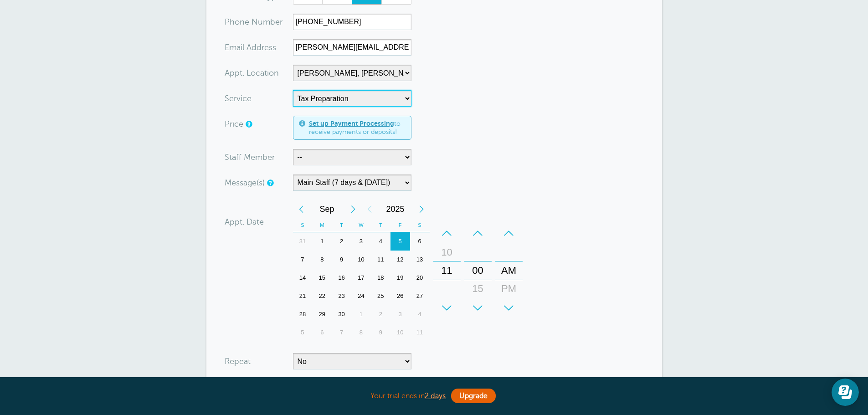
scroll to position [137, 0]
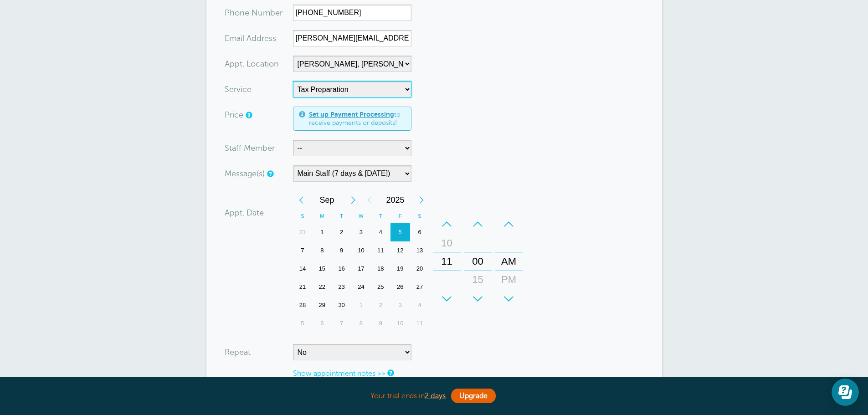
click at [400, 234] on div "5" at bounding box center [400, 232] width 20 height 18
click at [344, 150] on select "-- Bruce Felt Client Services Deanna Dreher Kelly Klossner Libby Reiner Logan D…" at bounding box center [352, 148] width 118 height 16
select select "21420"
click at [293, 140] on select "-- Bruce Felt Client Services Deanna Dreher Kelly Klossner Libby Reiner Logan D…" at bounding box center [352, 148] width 118 height 16
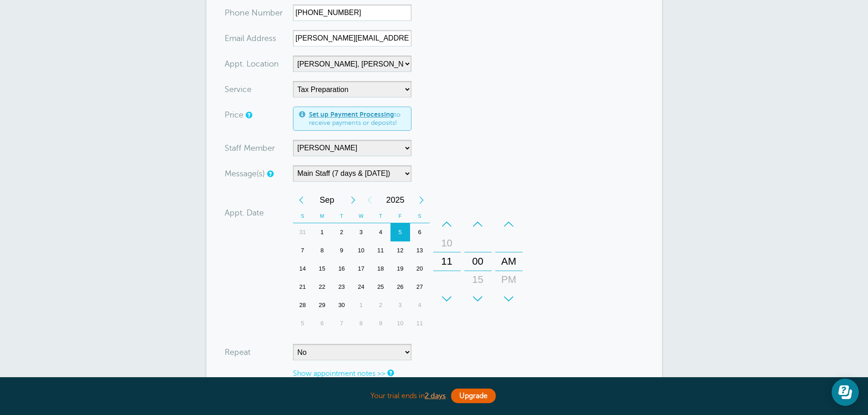
click at [518, 115] on form "You are creating a new customer. To use an existing customer select one from th…" at bounding box center [434, 203] width 419 height 504
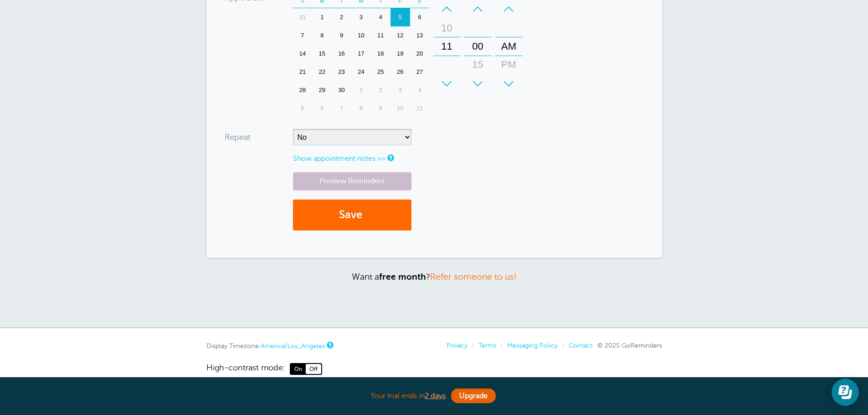
scroll to position [364, 0]
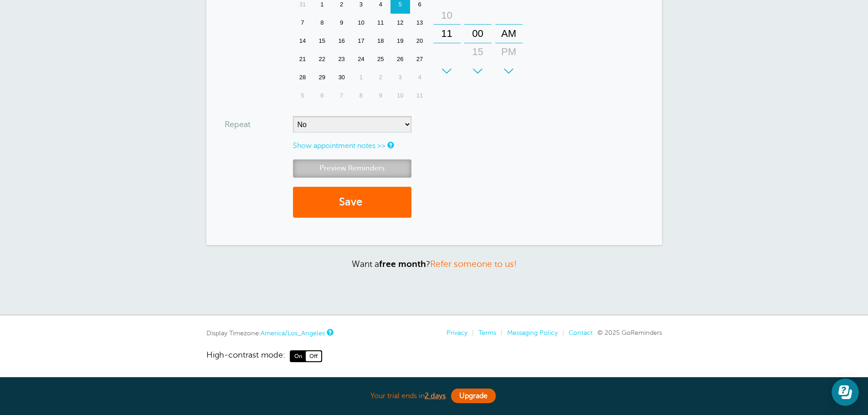
click at [365, 168] on link "Preview Reminders" at bounding box center [352, 168] width 118 height 18
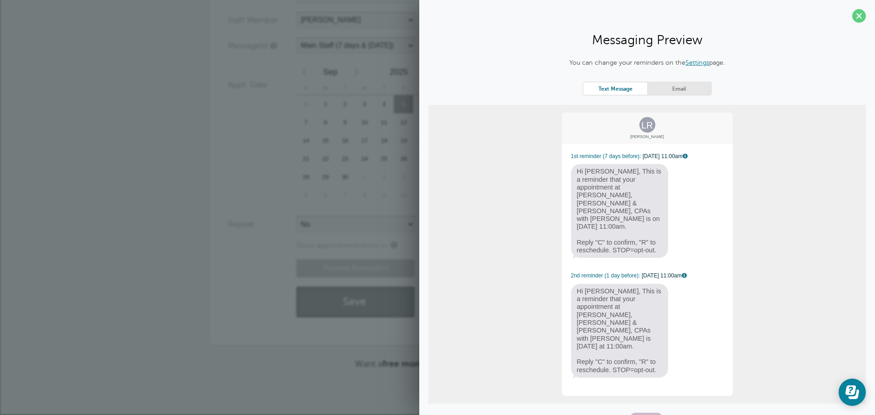
click at [334, 287] on button "Save" at bounding box center [355, 302] width 118 height 31
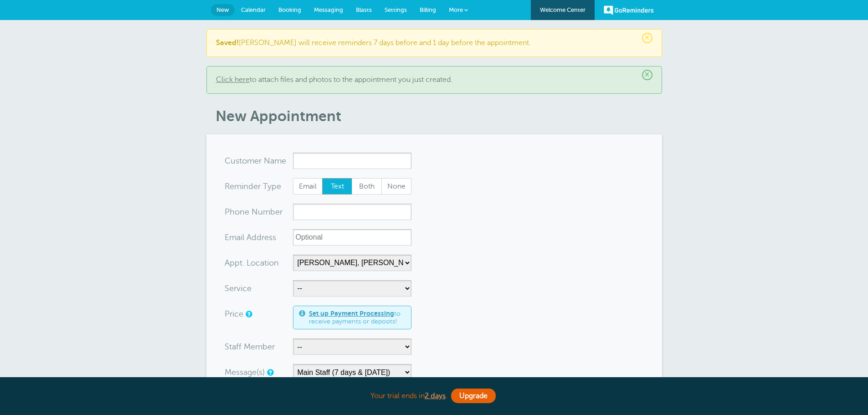
select select "24510"
select select "159548"
click at [648, 39] on span "×" at bounding box center [647, 38] width 10 height 10
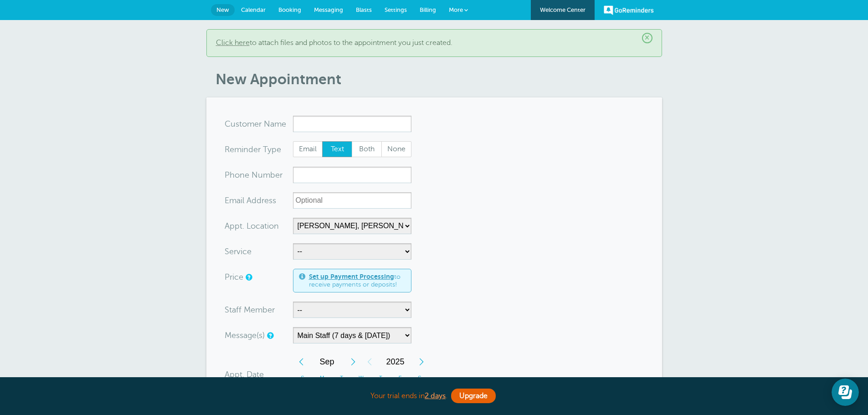
click at [648, 38] on span "×" at bounding box center [647, 38] width 10 height 10
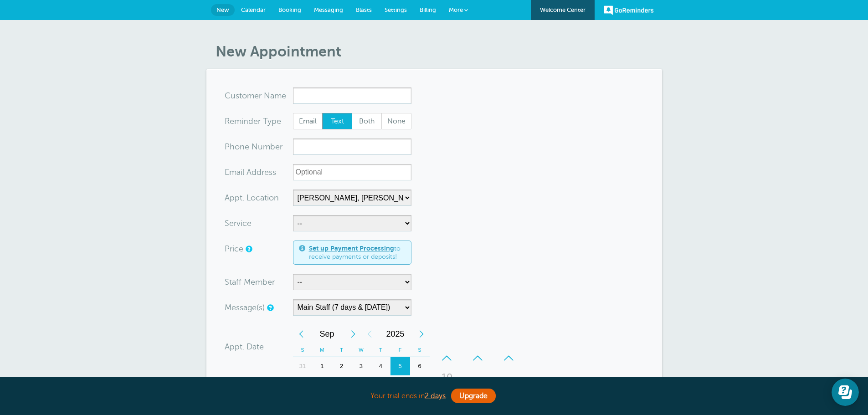
click at [330, 8] on span "Messaging" at bounding box center [328, 9] width 29 height 7
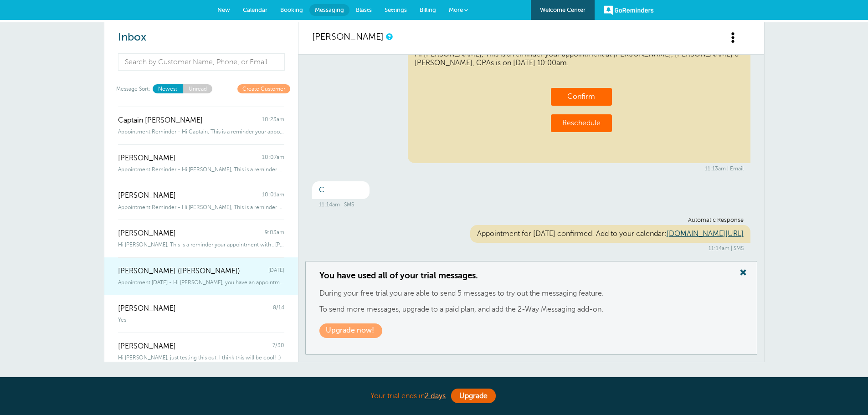
scroll to position [111, 0]
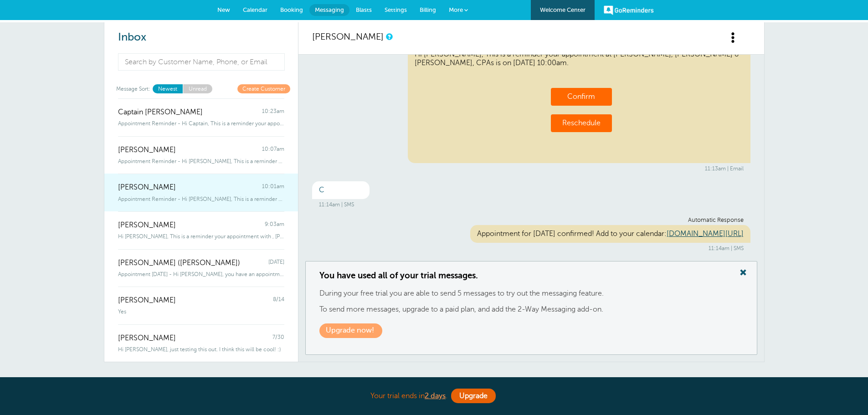
click at [162, 187] on div "[PERSON_NAME] 10:01am" at bounding box center [201, 183] width 166 height 18
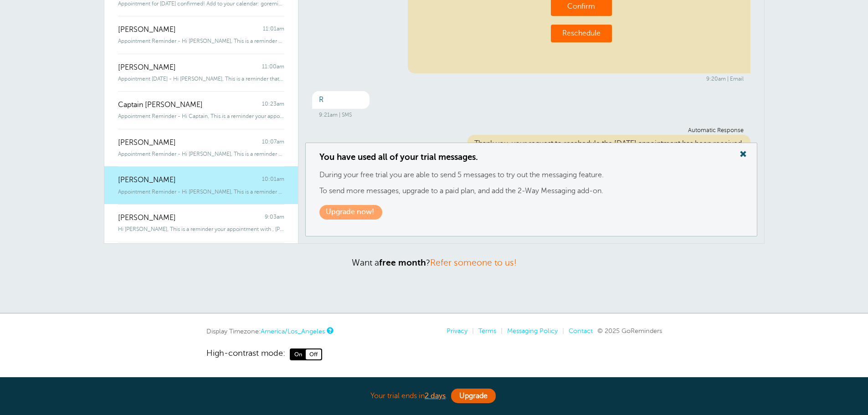
scroll to position [0, 0]
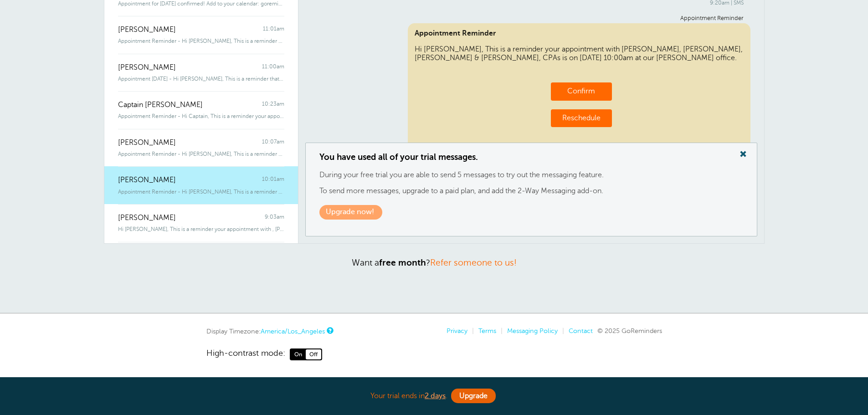
click at [744, 154] on span at bounding box center [743, 154] width 18 height 12
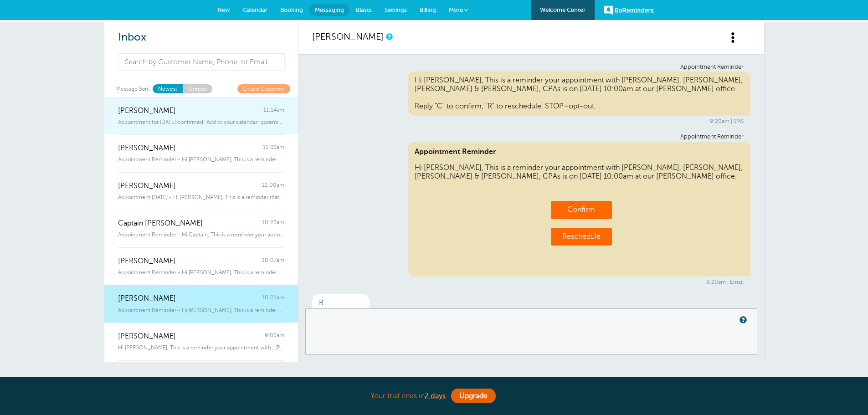
click at [167, 121] on span "Appointment for [DATE] confirmed! Add to your calendar: goreminder" at bounding box center [201, 122] width 166 height 6
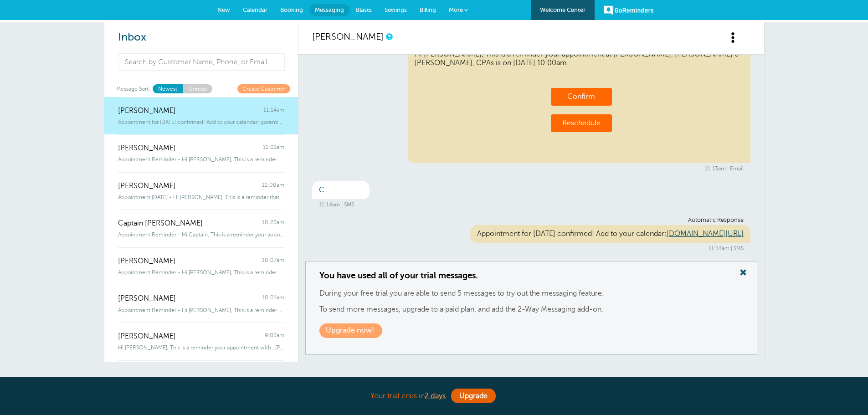
click at [743, 273] on span at bounding box center [743, 273] width 18 height 12
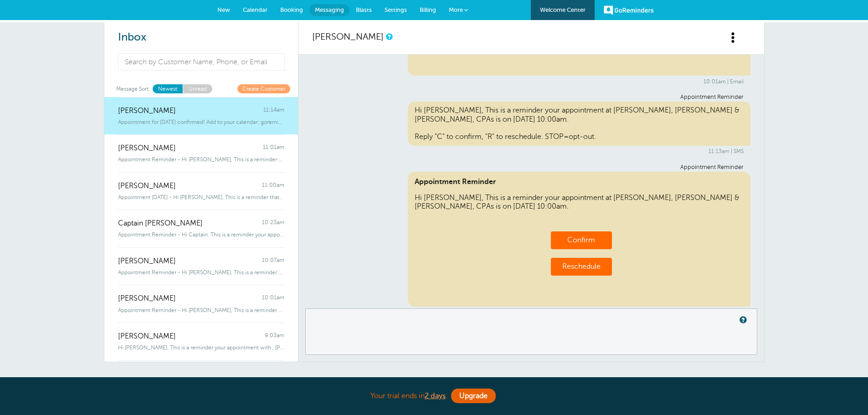
scroll to position [577, 0]
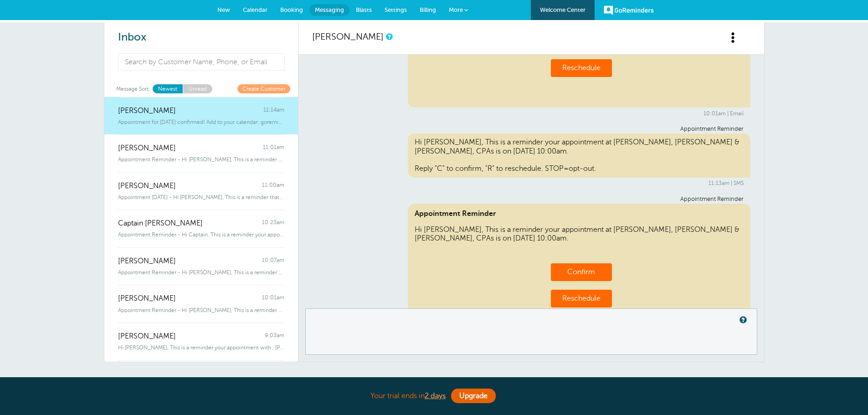
click at [184, 122] on span "Appointment for [DATE] confirmed! Add to your calendar: goreminder" at bounding box center [201, 122] width 166 height 6
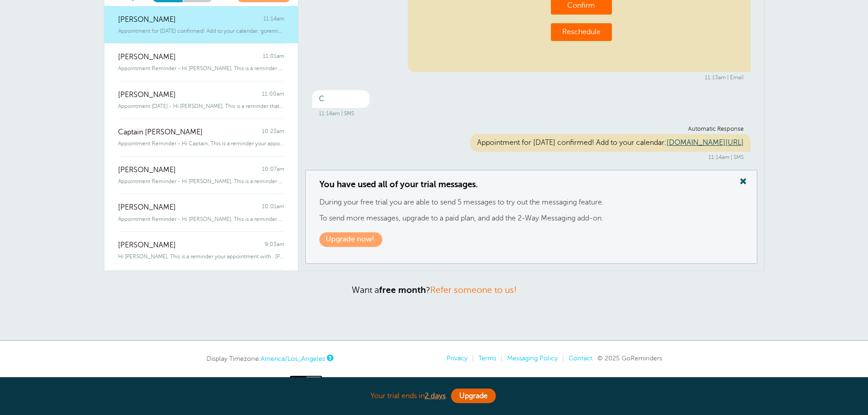
scroll to position [118, 0]
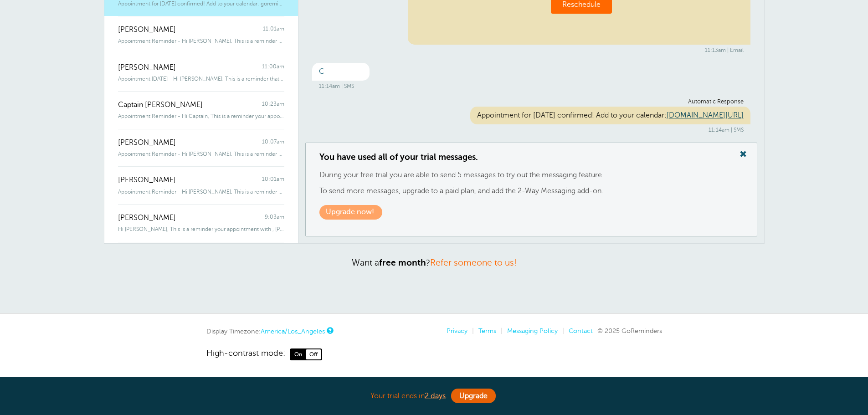
drag, startPoint x: 415, startPoint y: 114, endPoint x: 766, endPoint y: 118, distance: 351.7
click at [766, 118] on div "Inbox Message Sort: Newest Unread Create Customer [PERSON_NAME] 11:14am Appoint…" at bounding box center [434, 109] width 868 height 410
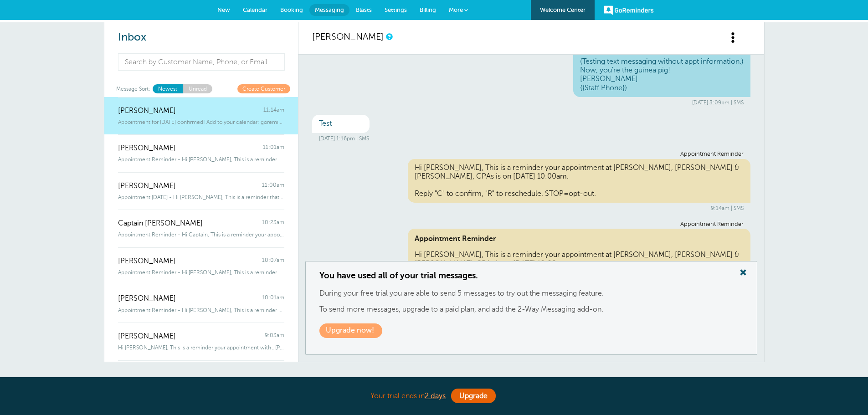
scroll to position [0, 0]
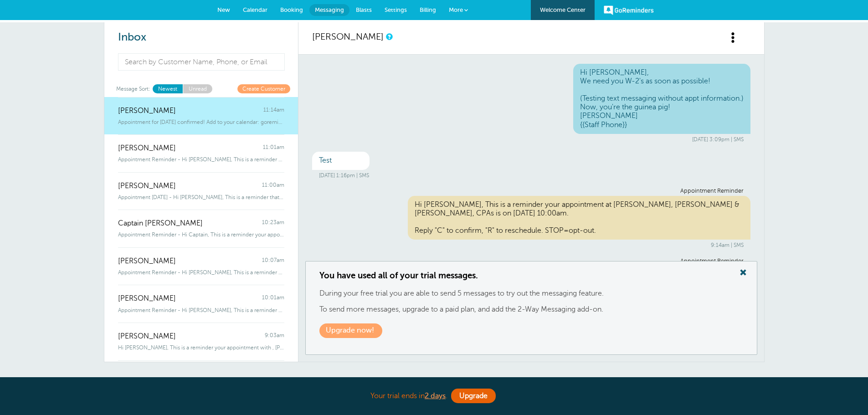
click at [741, 274] on span at bounding box center [743, 273] width 18 height 12
